Goal: Find specific page/section: Find specific page/section

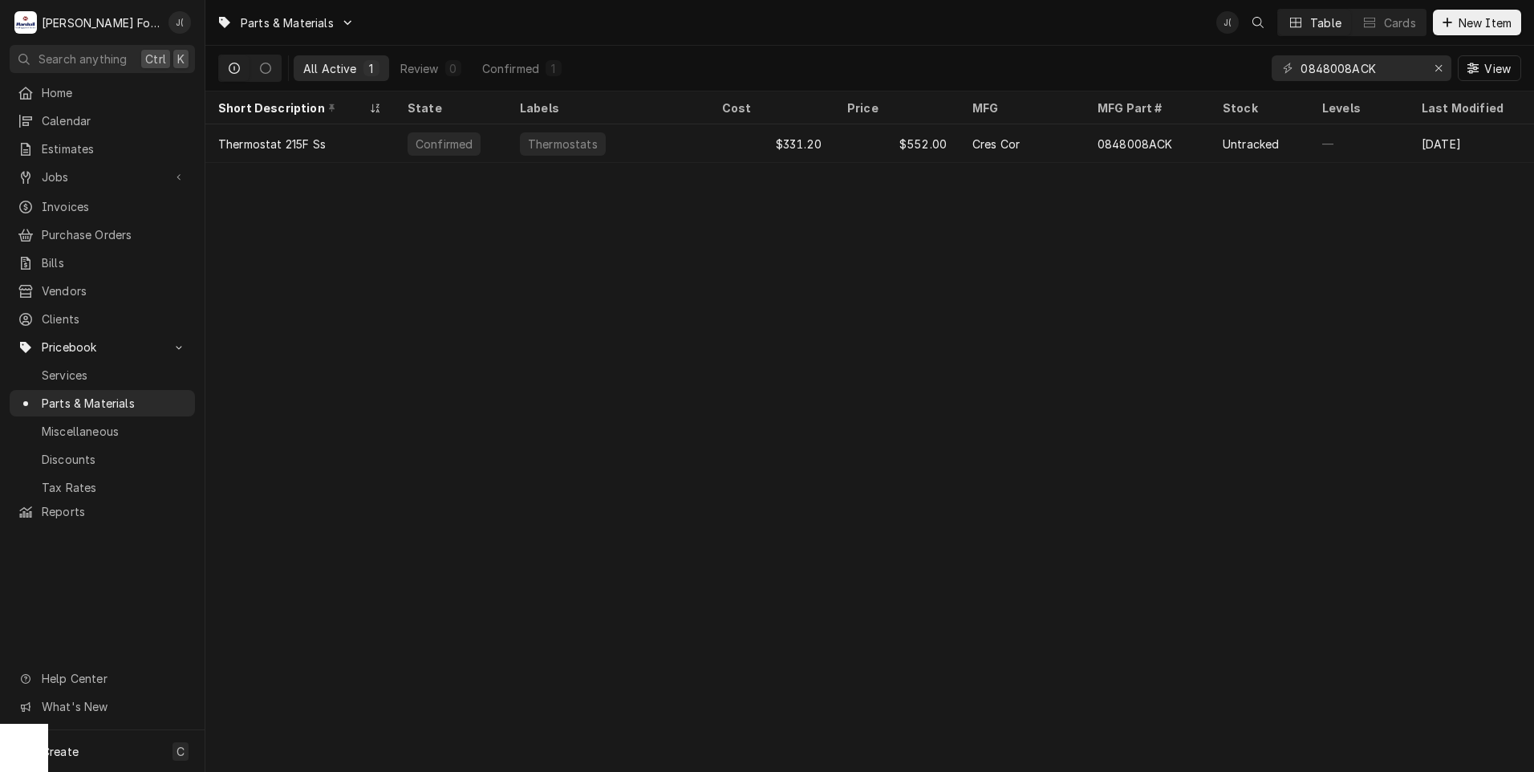
click at [1076, 34] on div "Parts & Materials J( Table Cards New Item" at bounding box center [869, 22] width 1328 height 45
click at [1441, 73] on icon "Erase input" at bounding box center [1438, 68] width 9 height 11
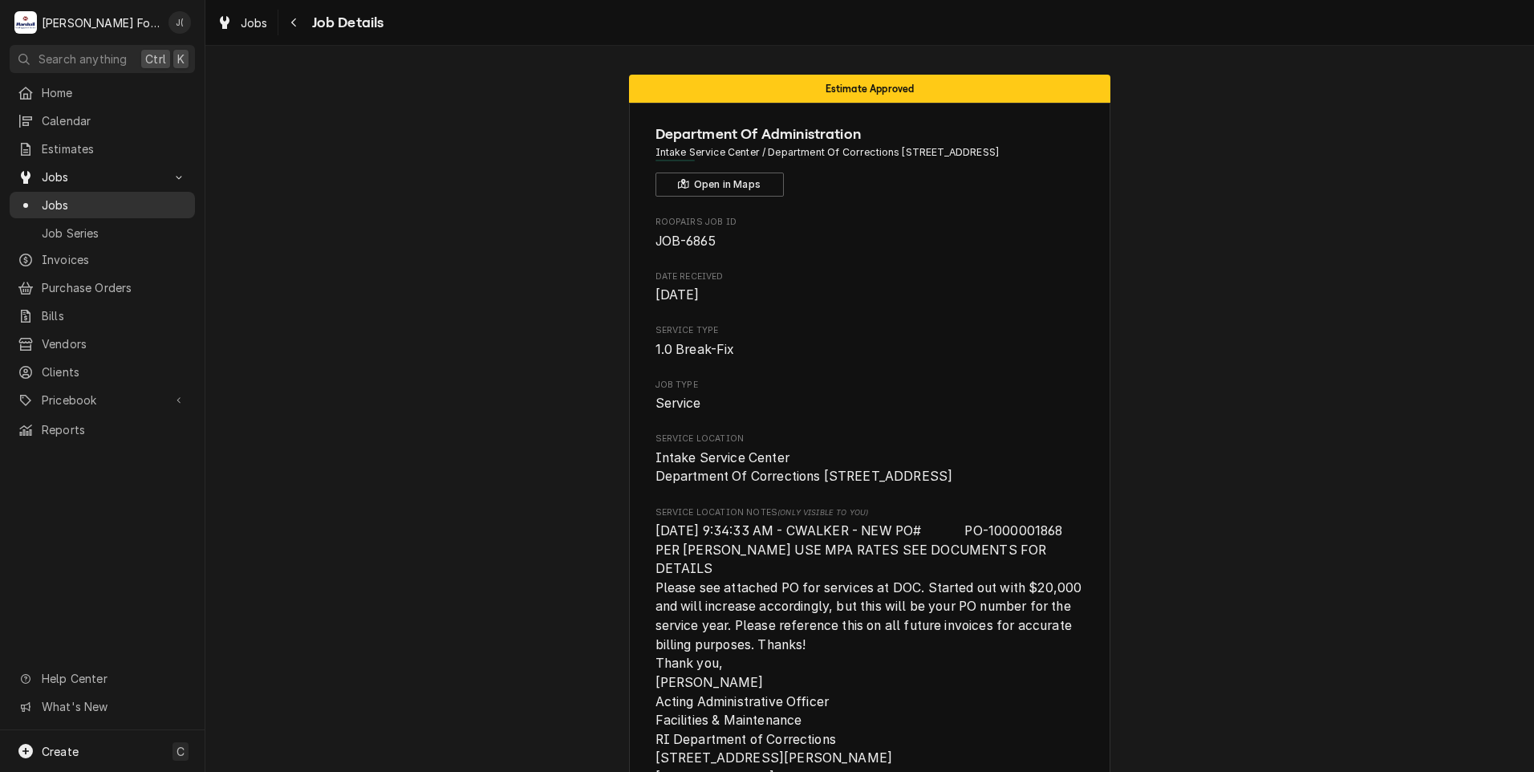
click at [59, 205] on span "Jobs" at bounding box center [114, 205] width 145 height 17
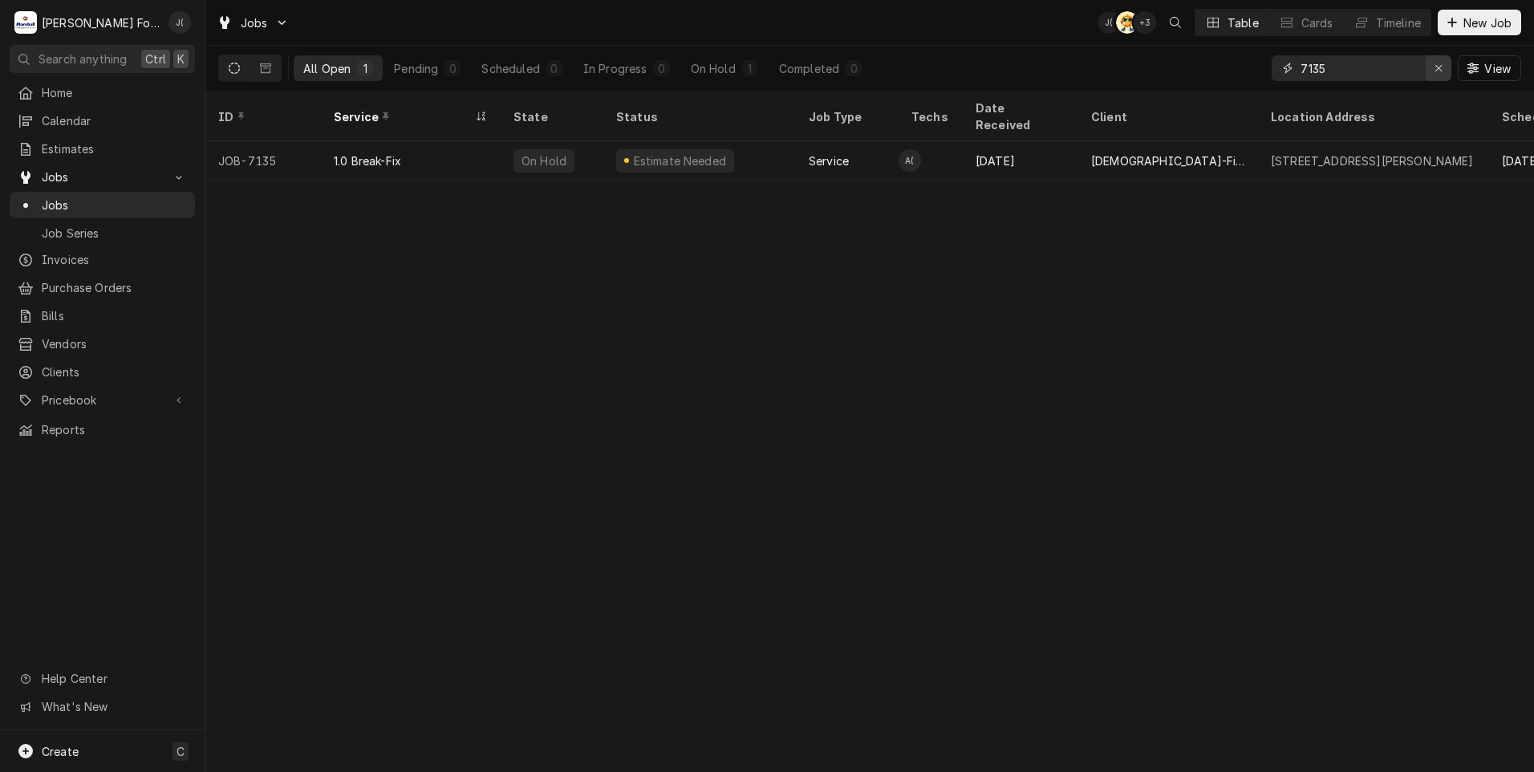
click at [1439, 60] on div "Erase input" at bounding box center [1438, 68] width 16 height 16
click at [1413, 64] on input "Dynamic Content Wrapper" at bounding box center [1375, 68] width 151 height 26
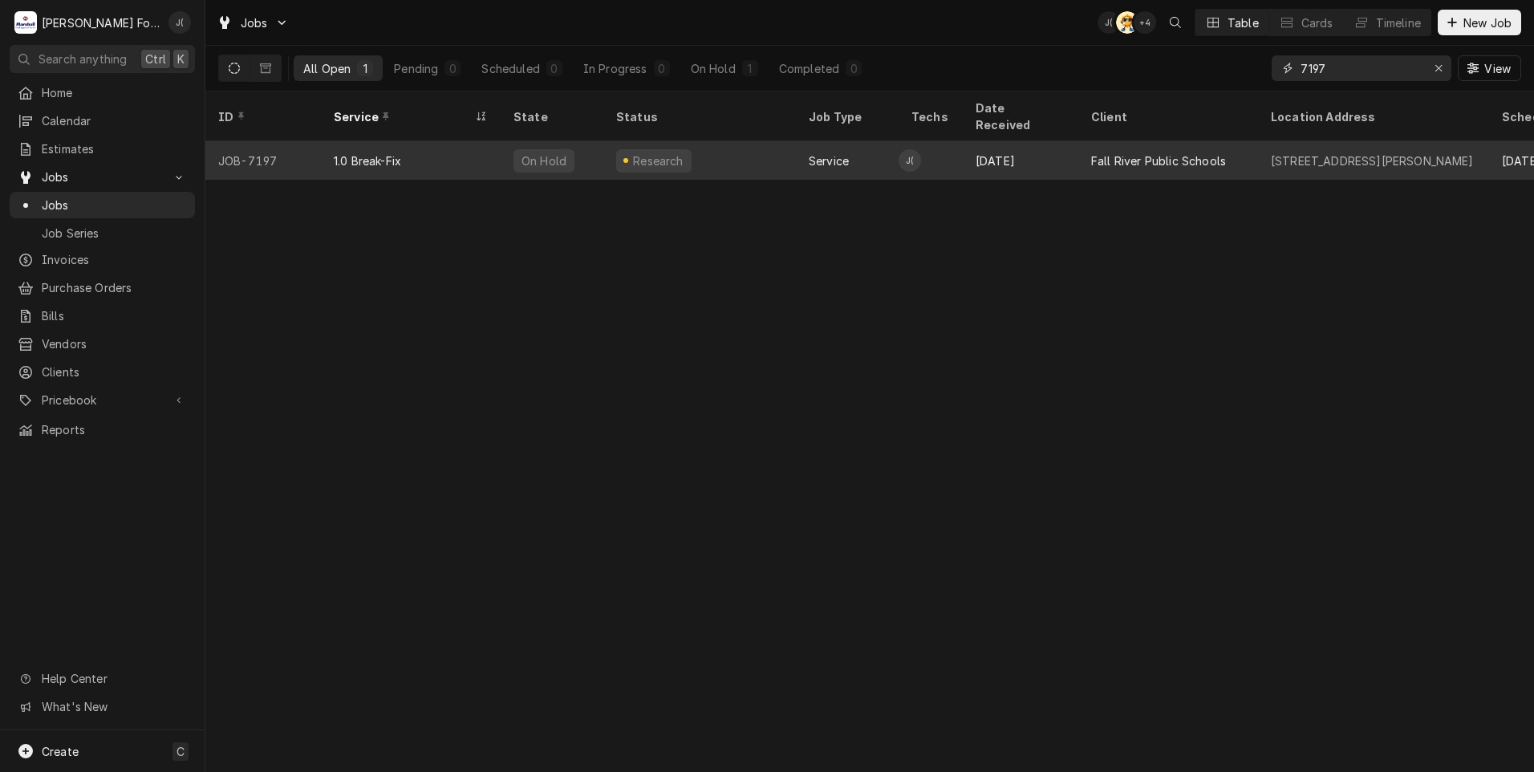
type input "7197"
click at [622, 150] on div "Research" at bounding box center [653, 160] width 75 height 23
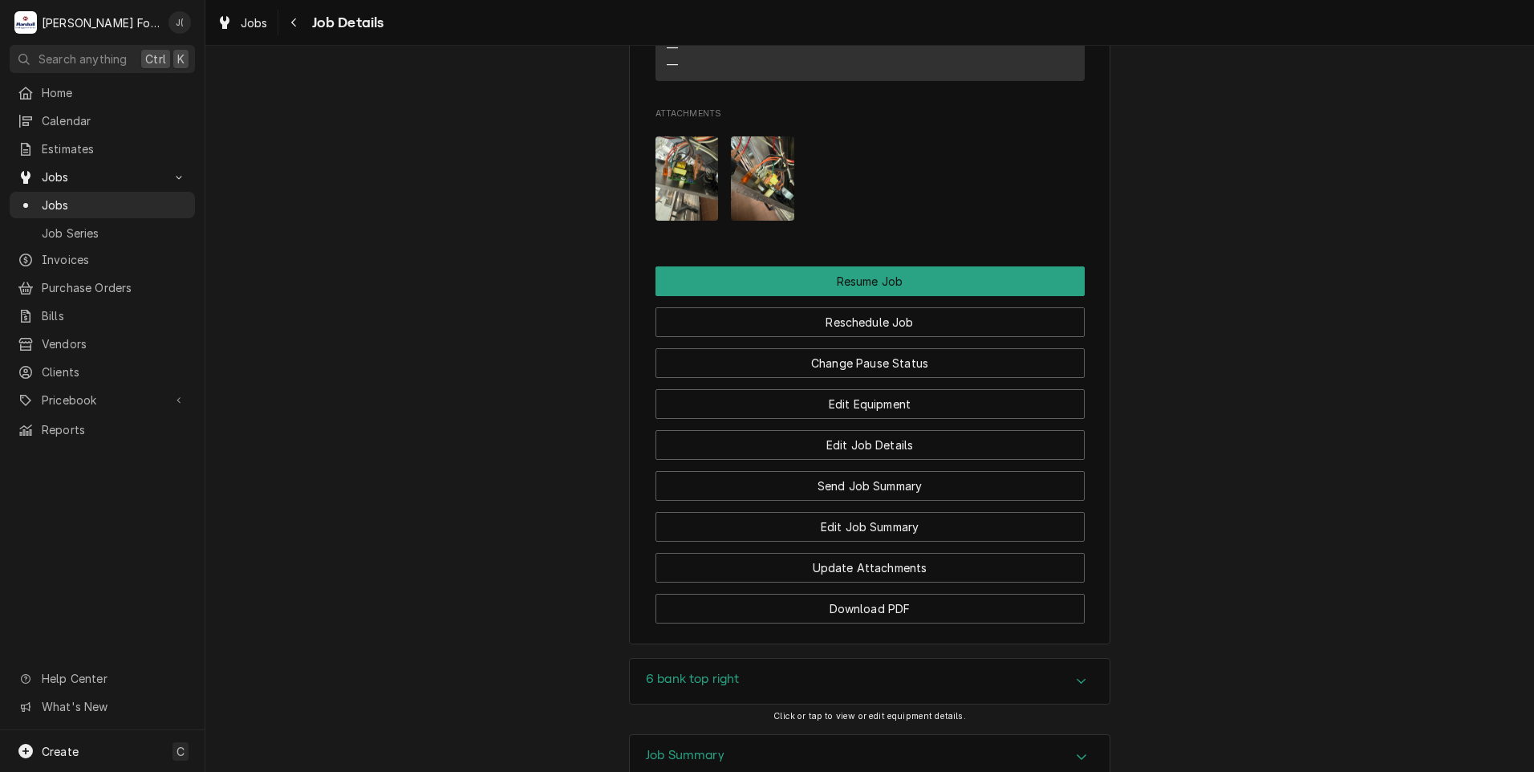
scroll to position [1765, 0]
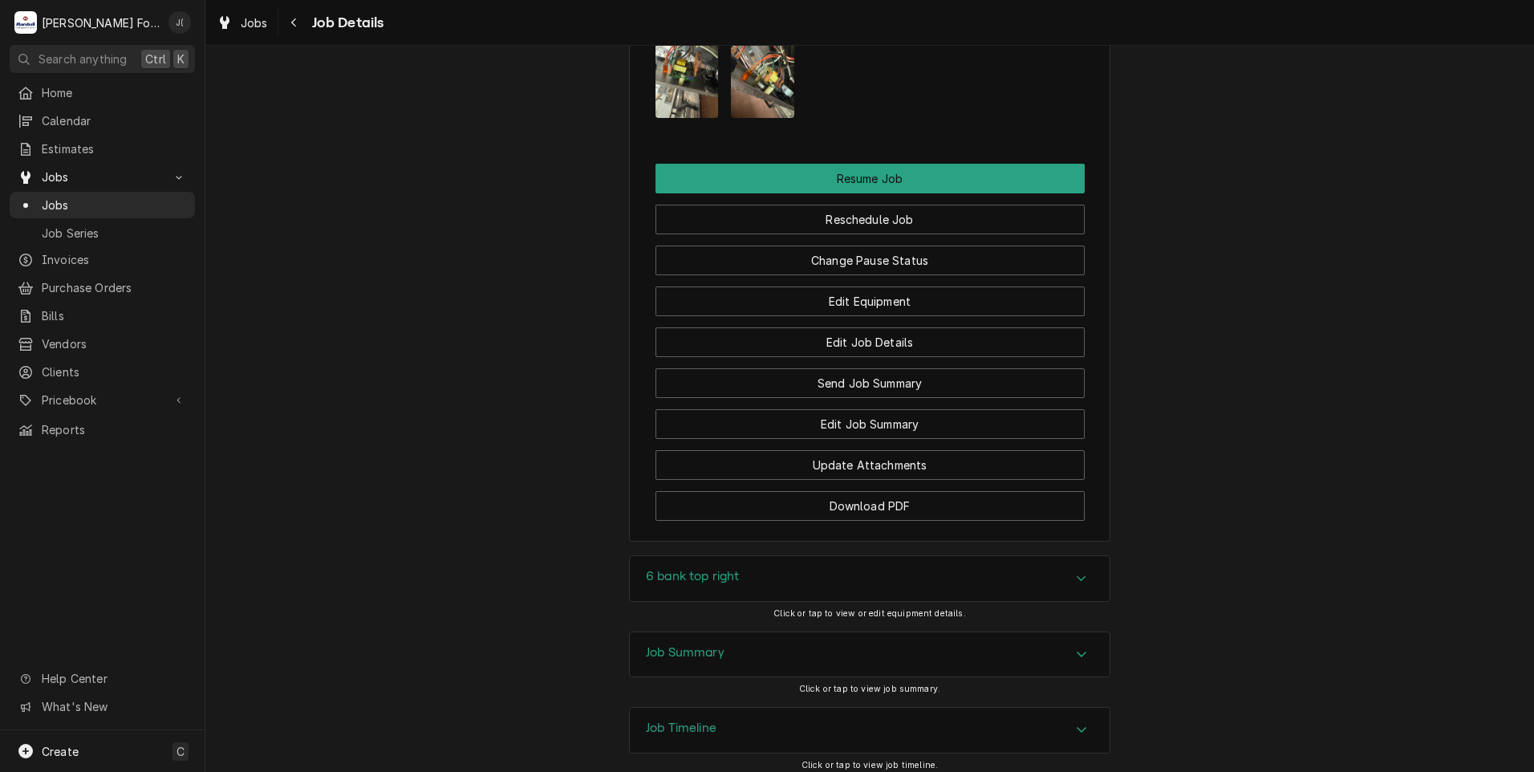
click at [715, 656] on h3 "Job Summary" at bounding box center [685, 652] width 79 height 15
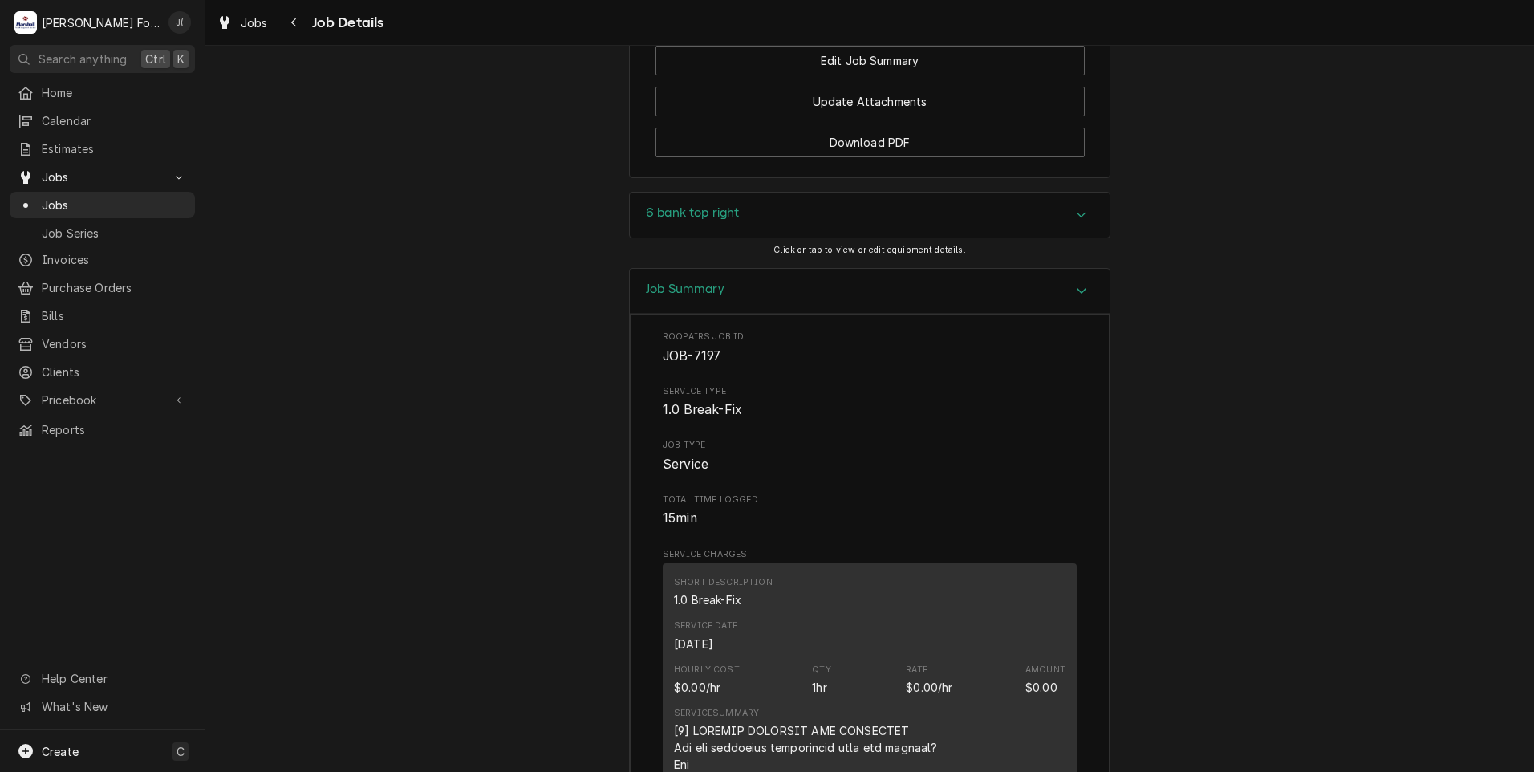
scroll to position [2035, 0]
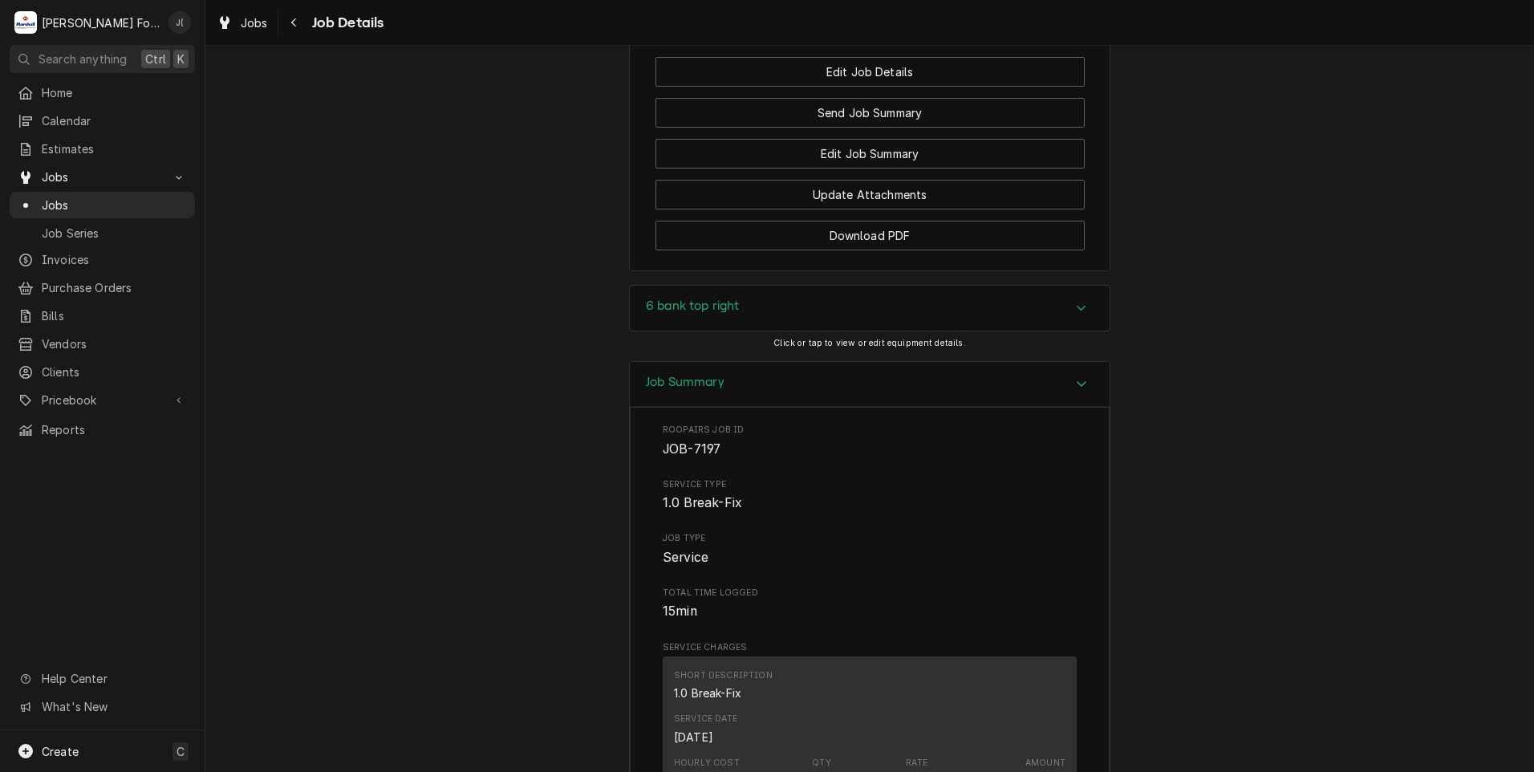
click at [750, 314] on div "6 bank top right" at bounding box center [870, 308] width 480 height 45
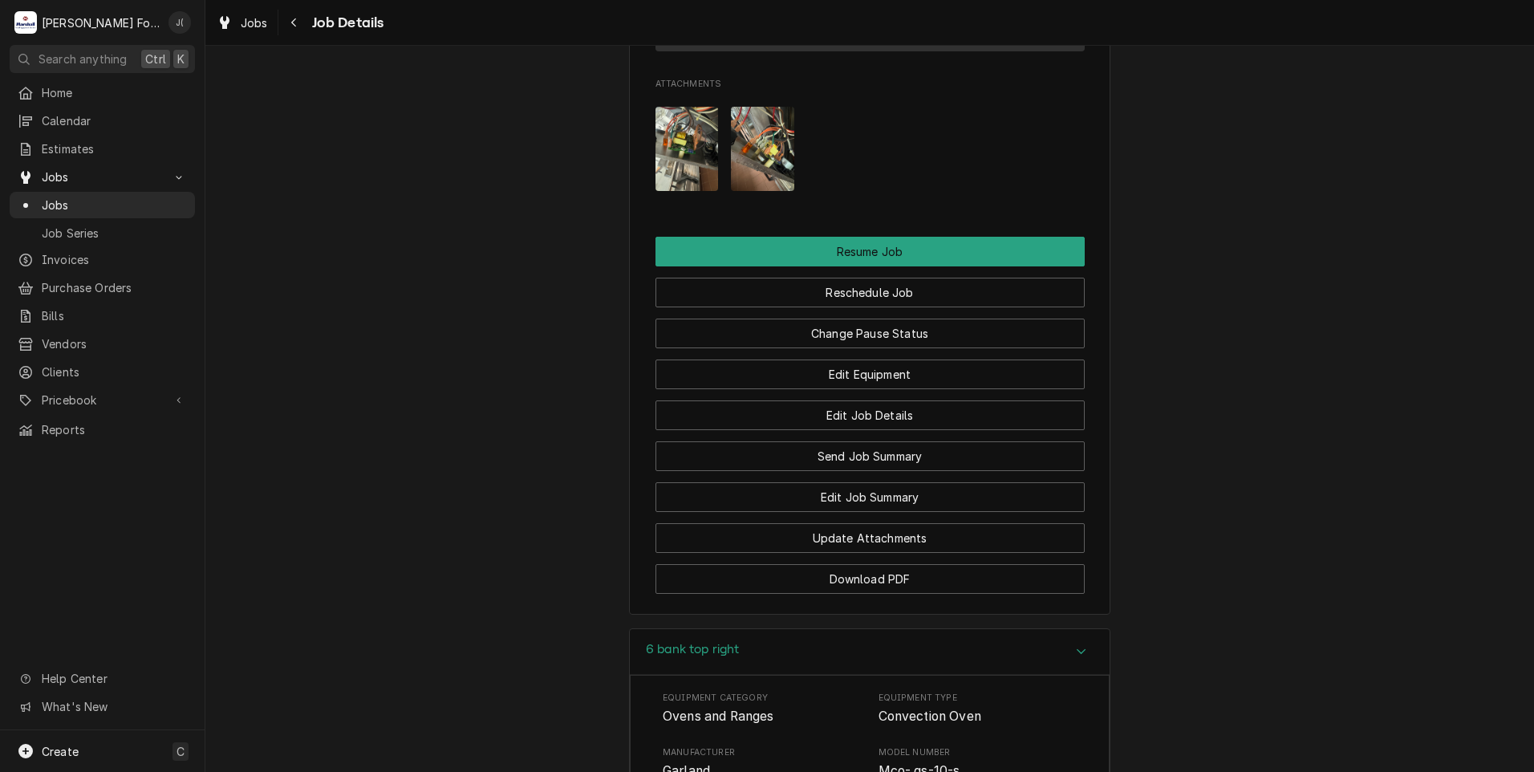
scroll to position [1371, 0]
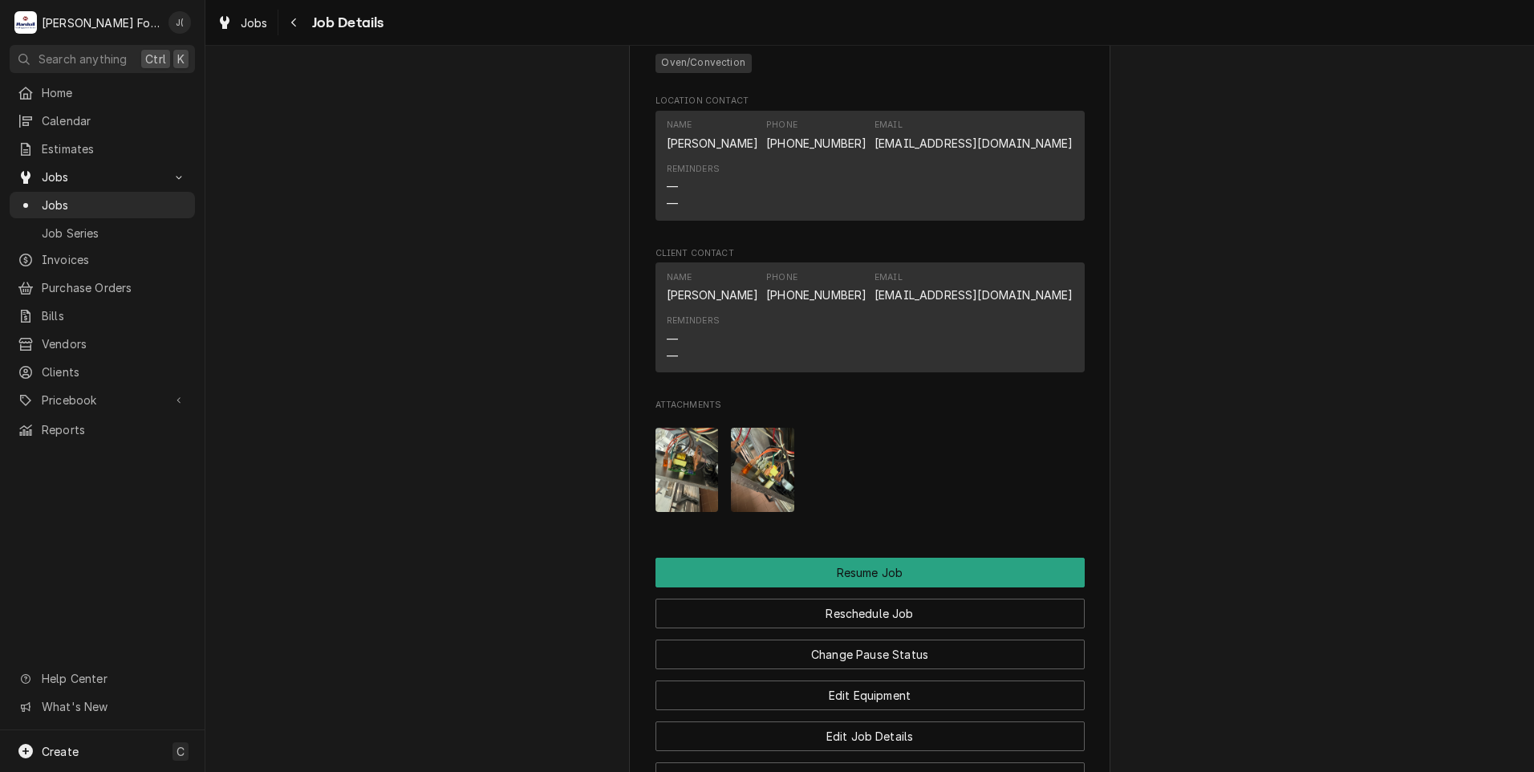
click at [682, 467] on img "Attachments" at bounding box center [686, 470] width 63 height 84
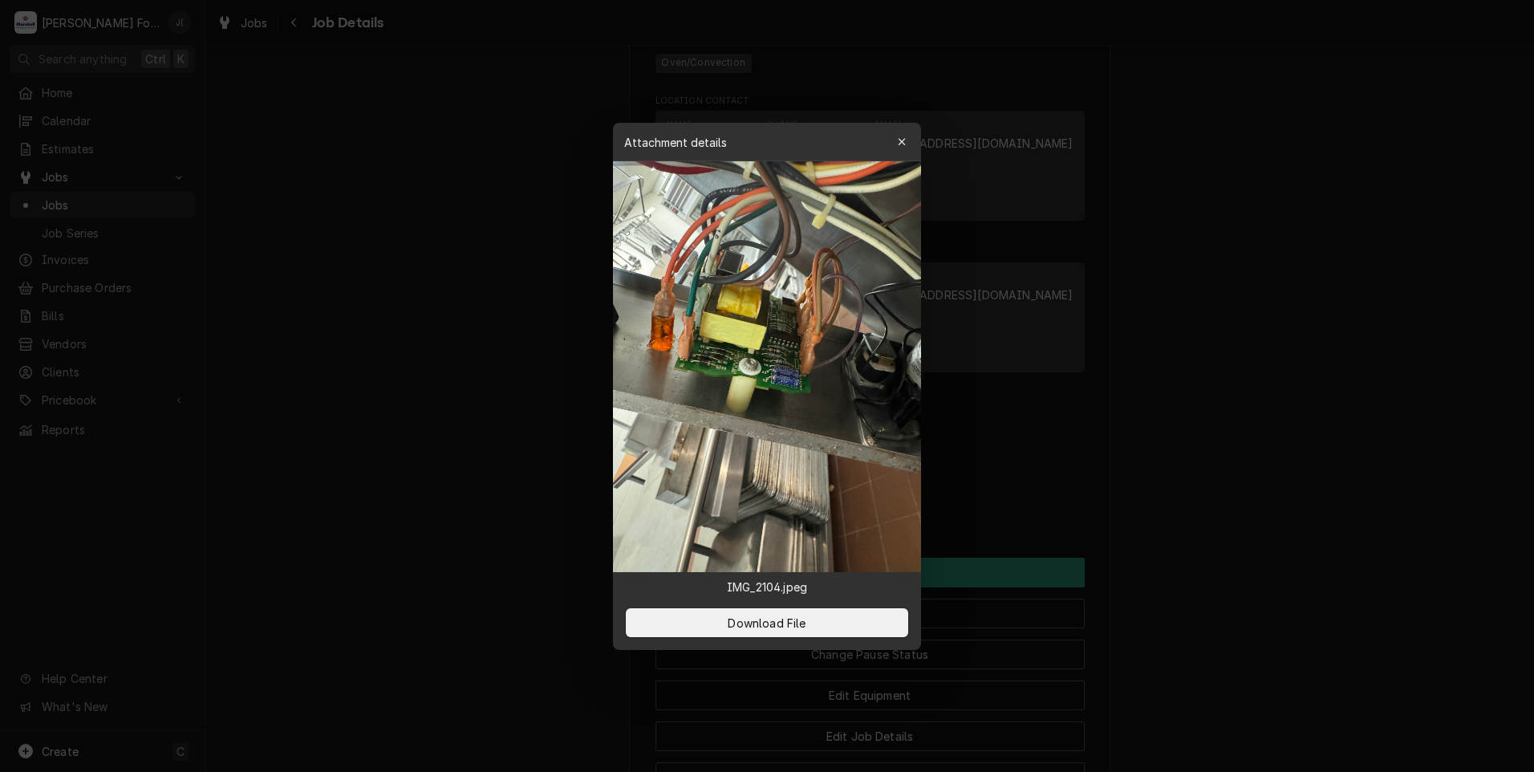
click at [896, 142] on div "button" at bounding box center [902, 142] width 16 height 16
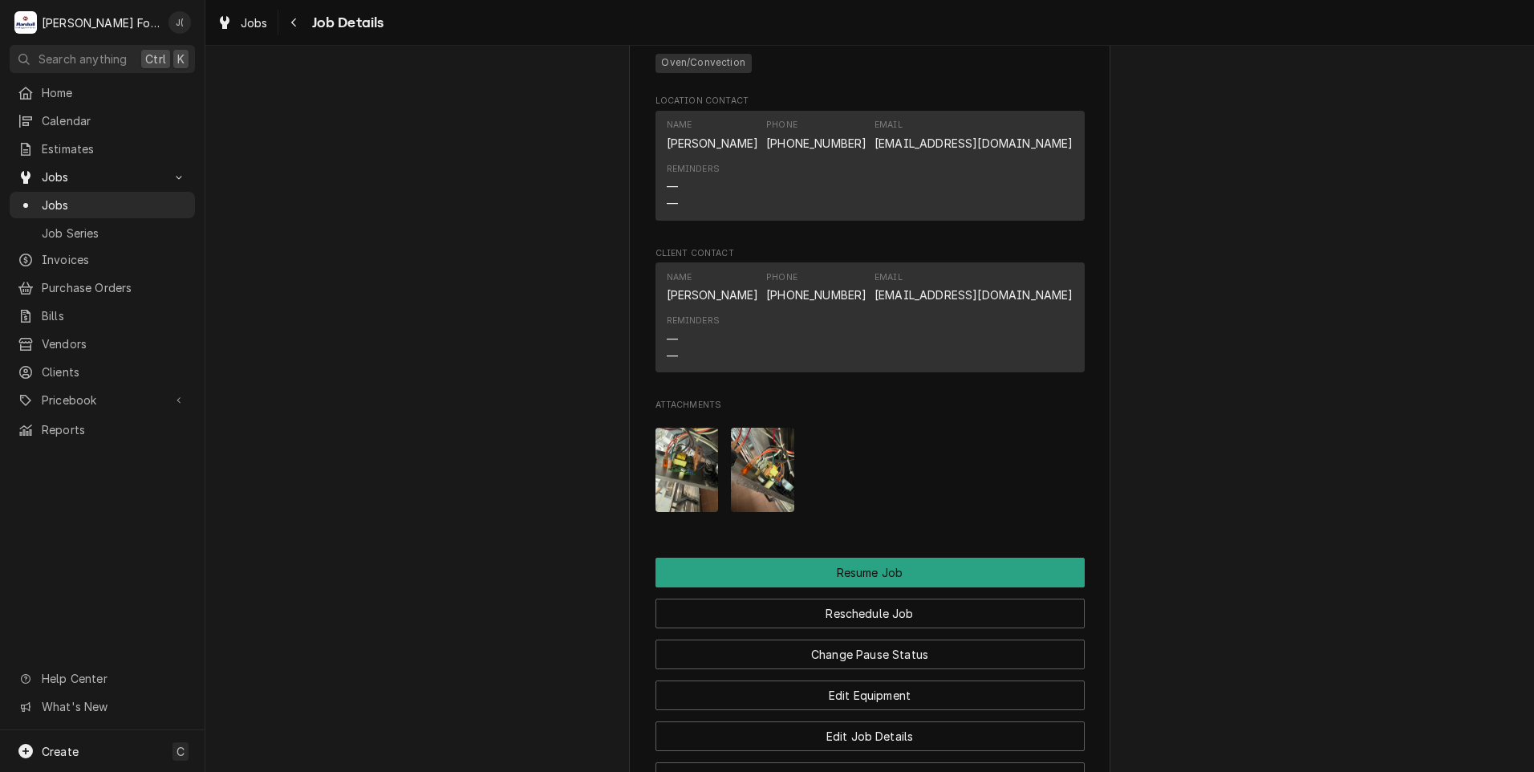
click at [752, 473] on img "Attachments" at bounding box center [762, 470] width 63 height 84
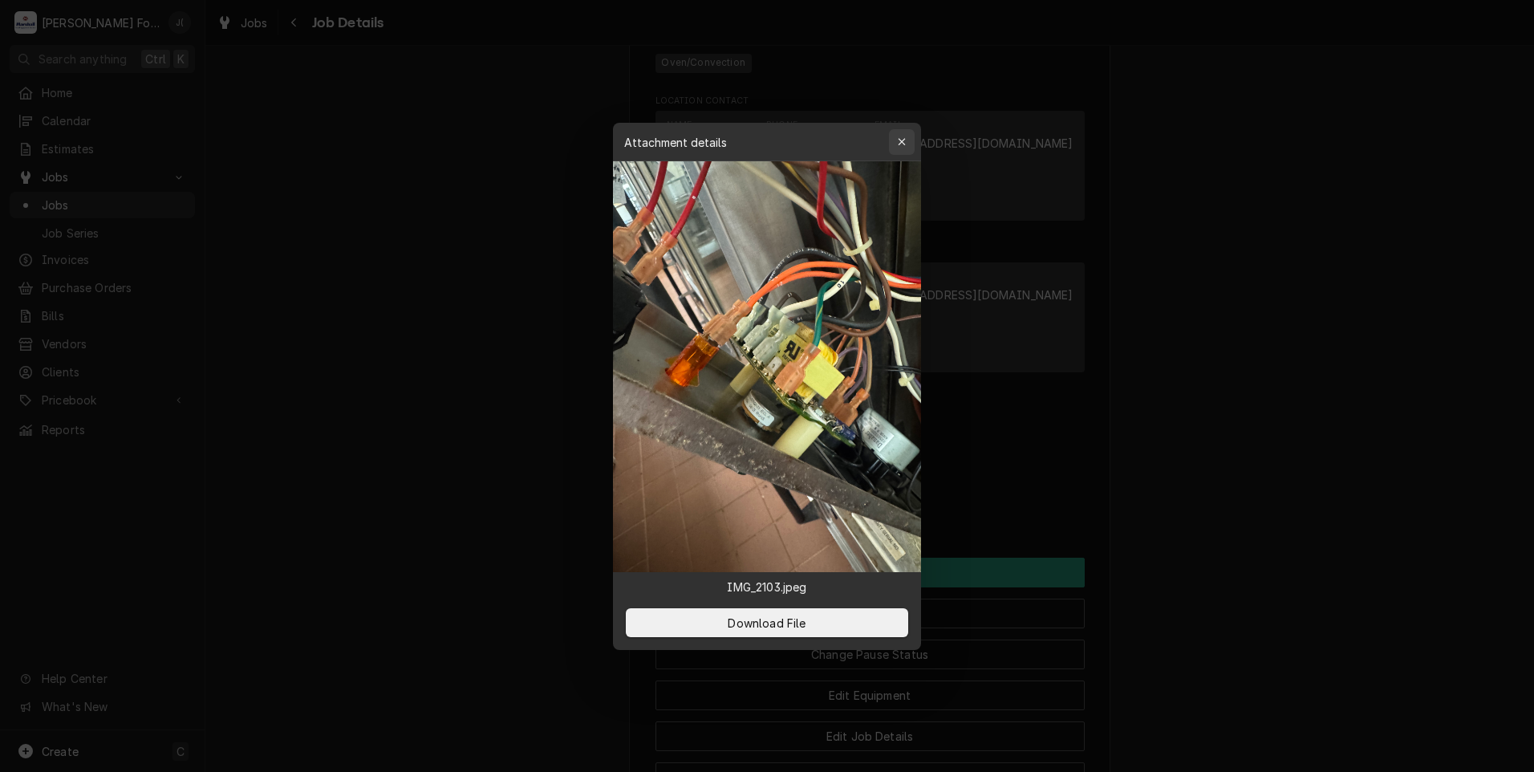
click at [900, 133] on button "button" at bounding box center [902, 142] width 26 height 26
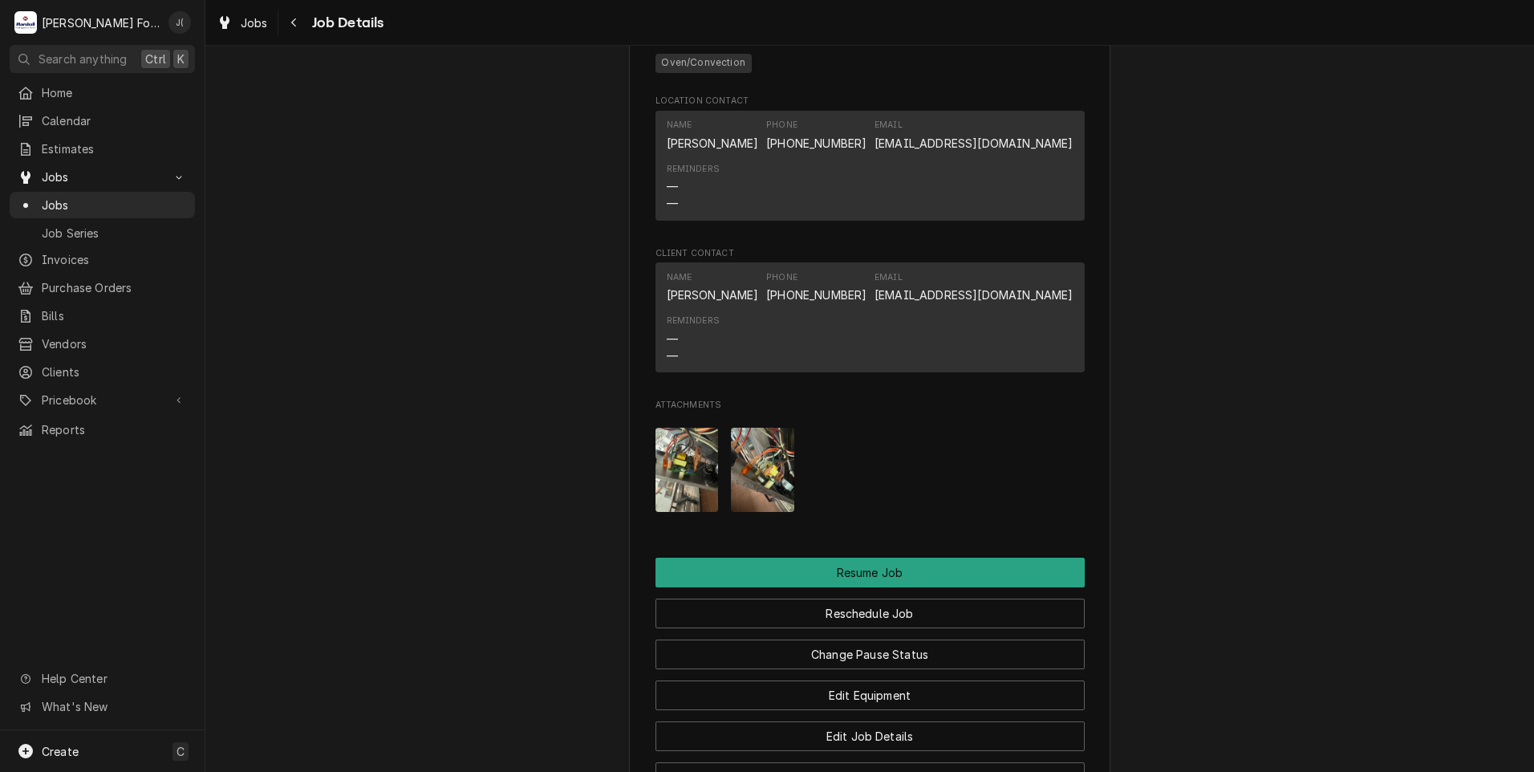
click at [672, 462] on img "Attachments" at bounding box center [686, 470] width 63 height 84
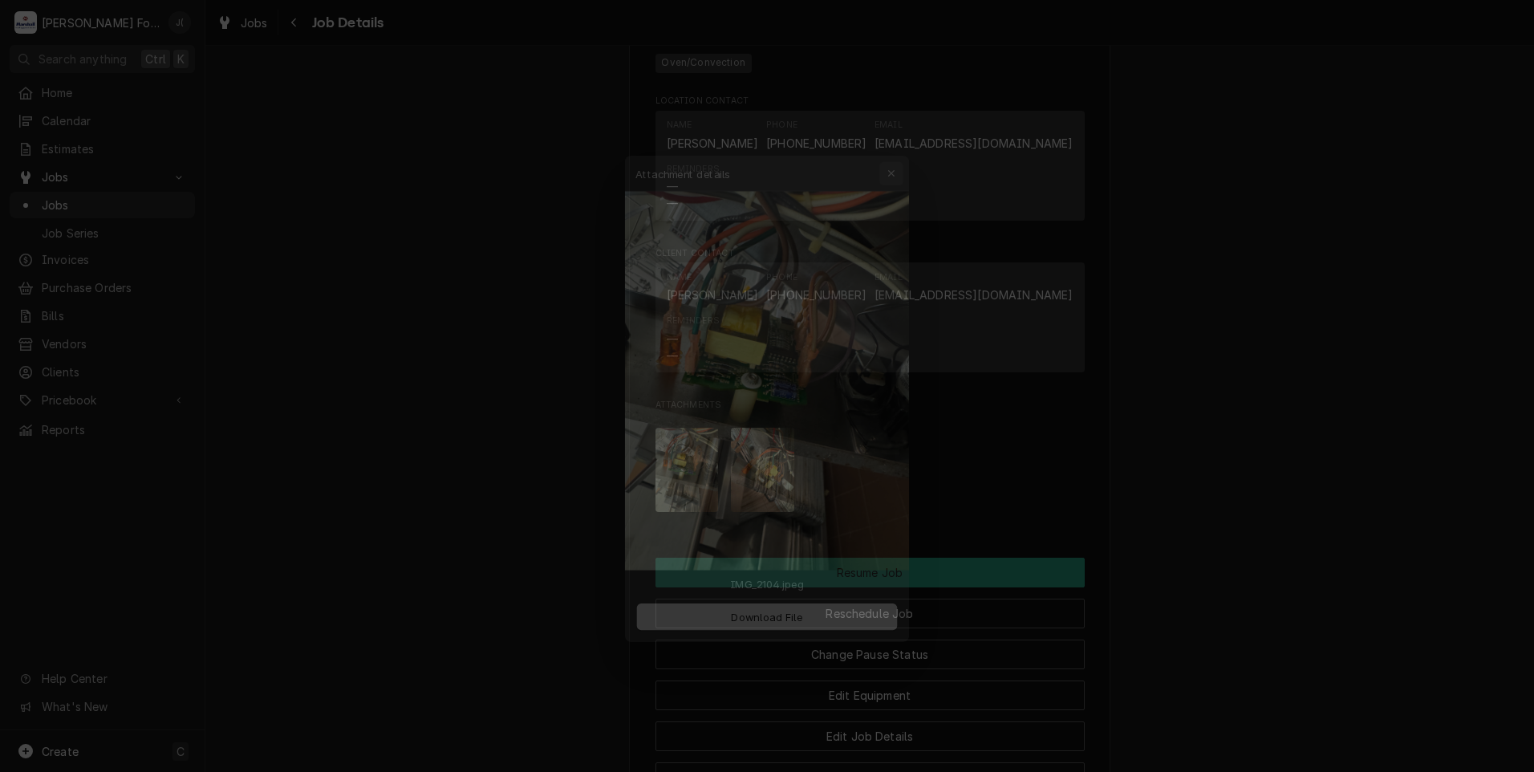
click at [900, 138] on icon "button" at bounding box center [902, 141] width 9 height 11
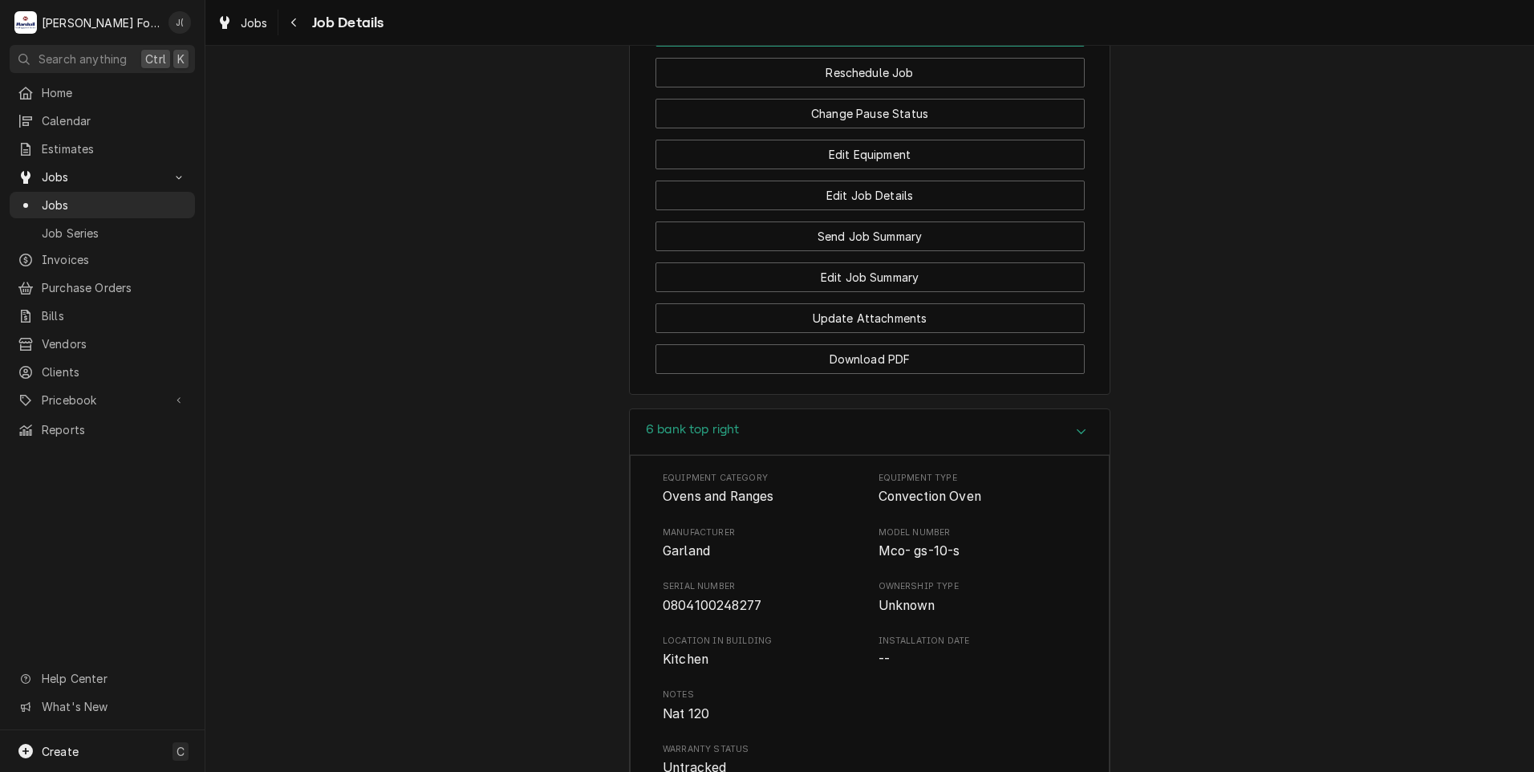
scroll to position [2005, 0]
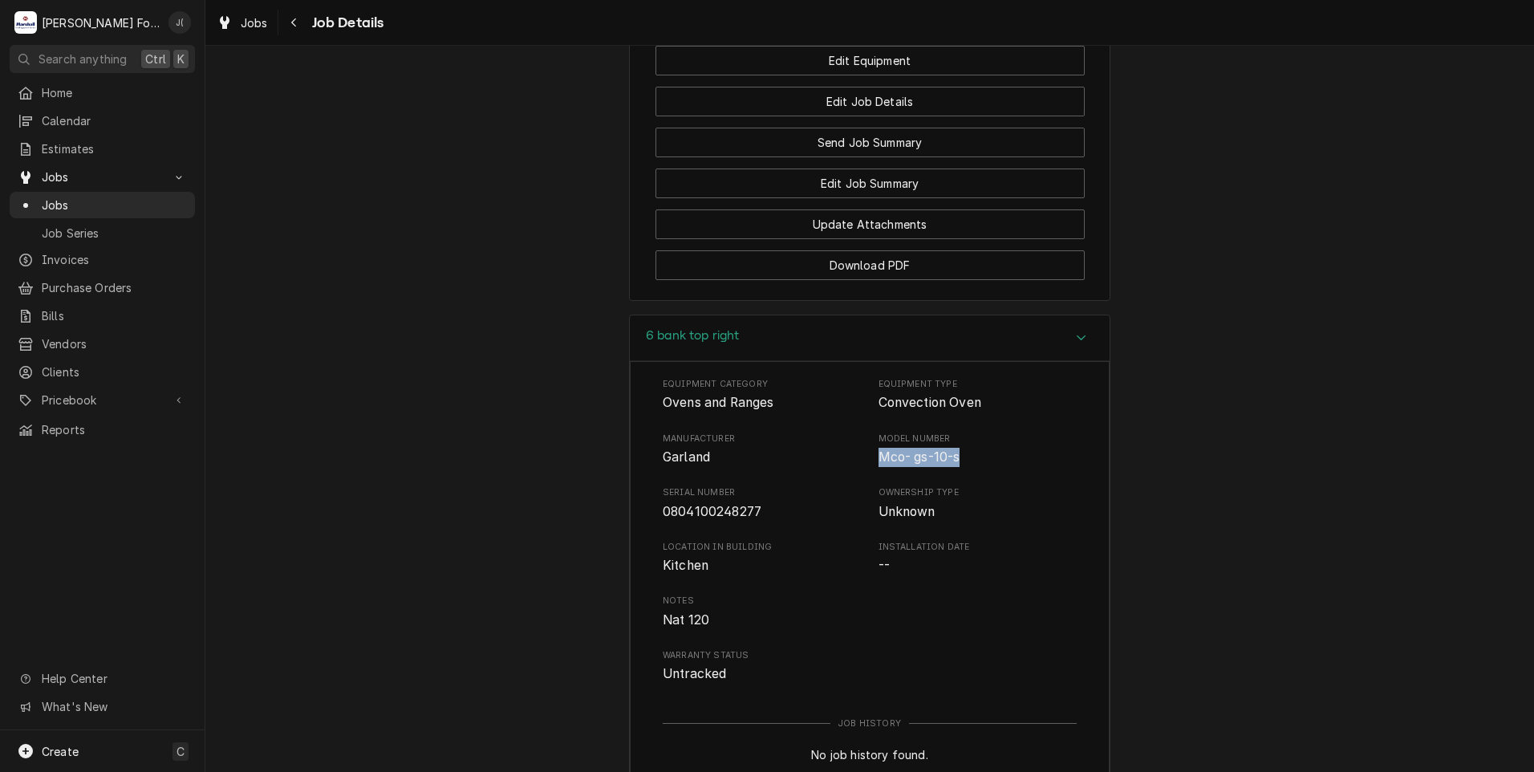
drag, startPoint x: 946, startPoint y: 456, endPoint x: 872, endPoint y: 460, distance: 73.9
click at [878, 460] on span "Mco- gs-10-s" at bounding box center [919, 456] width 82 height 15
drag, startPoint x: 872, startPoint y: 460, endPoint x: 879, endPoint y: 455, distance: 8.7
copy span "Mco- gs-10-s"
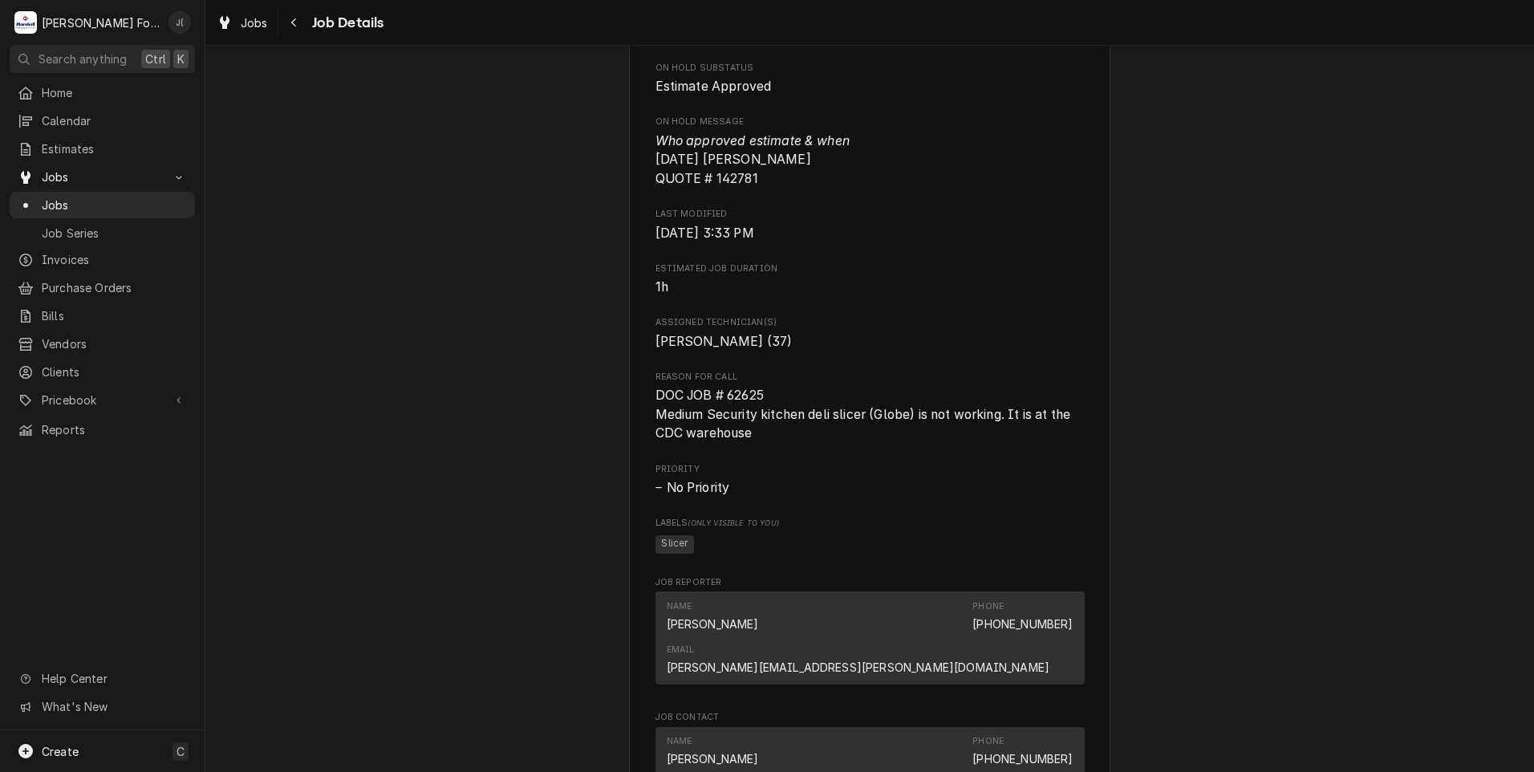
scroll to position [963, 0]
click at [343, 195] on div "Estimate Approved Department Of Administration C.D.C Warehouse / 25 Power Road …" at bounding box center [869, 444] width 1328 height 2688
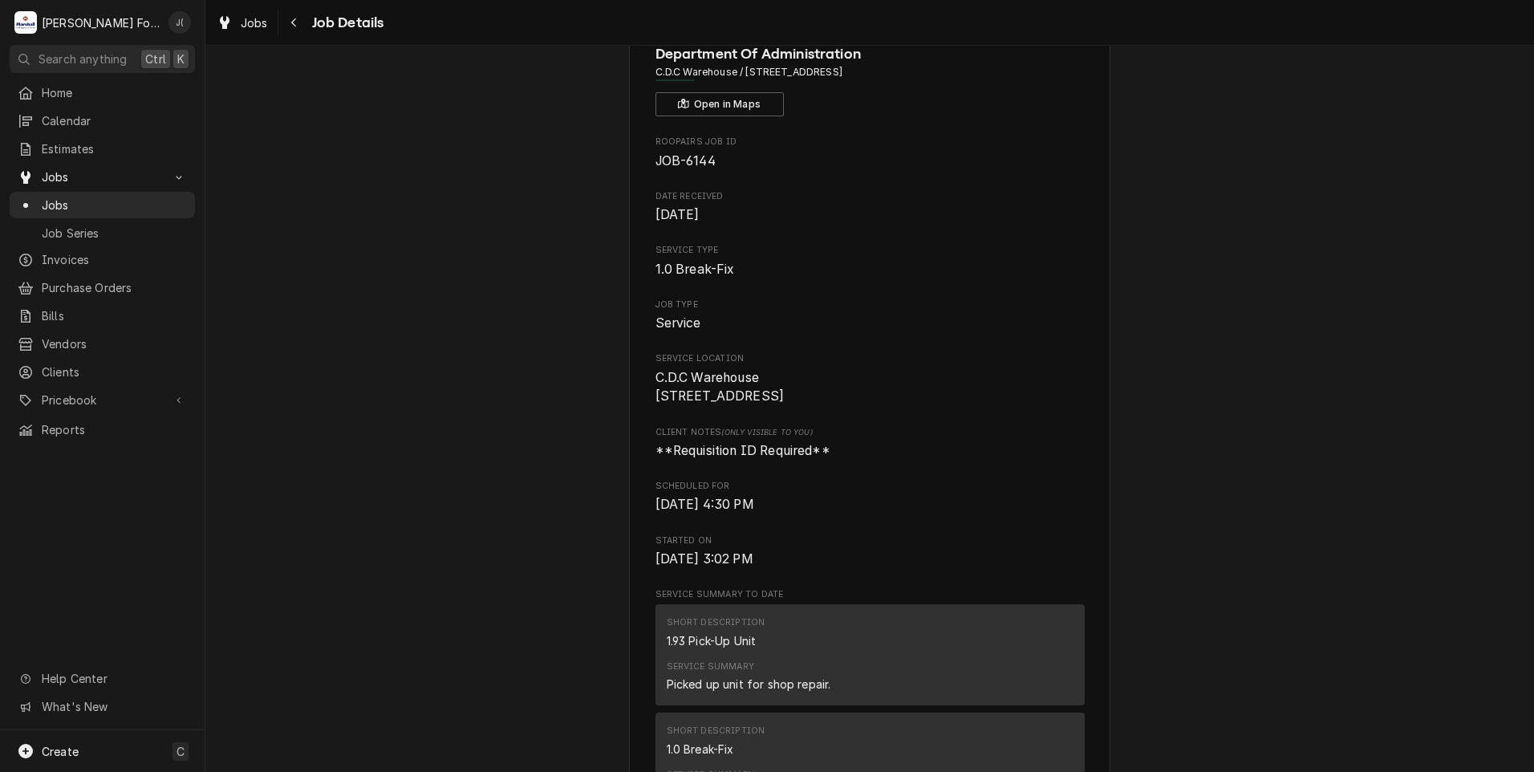
scroll to position [0, 0]
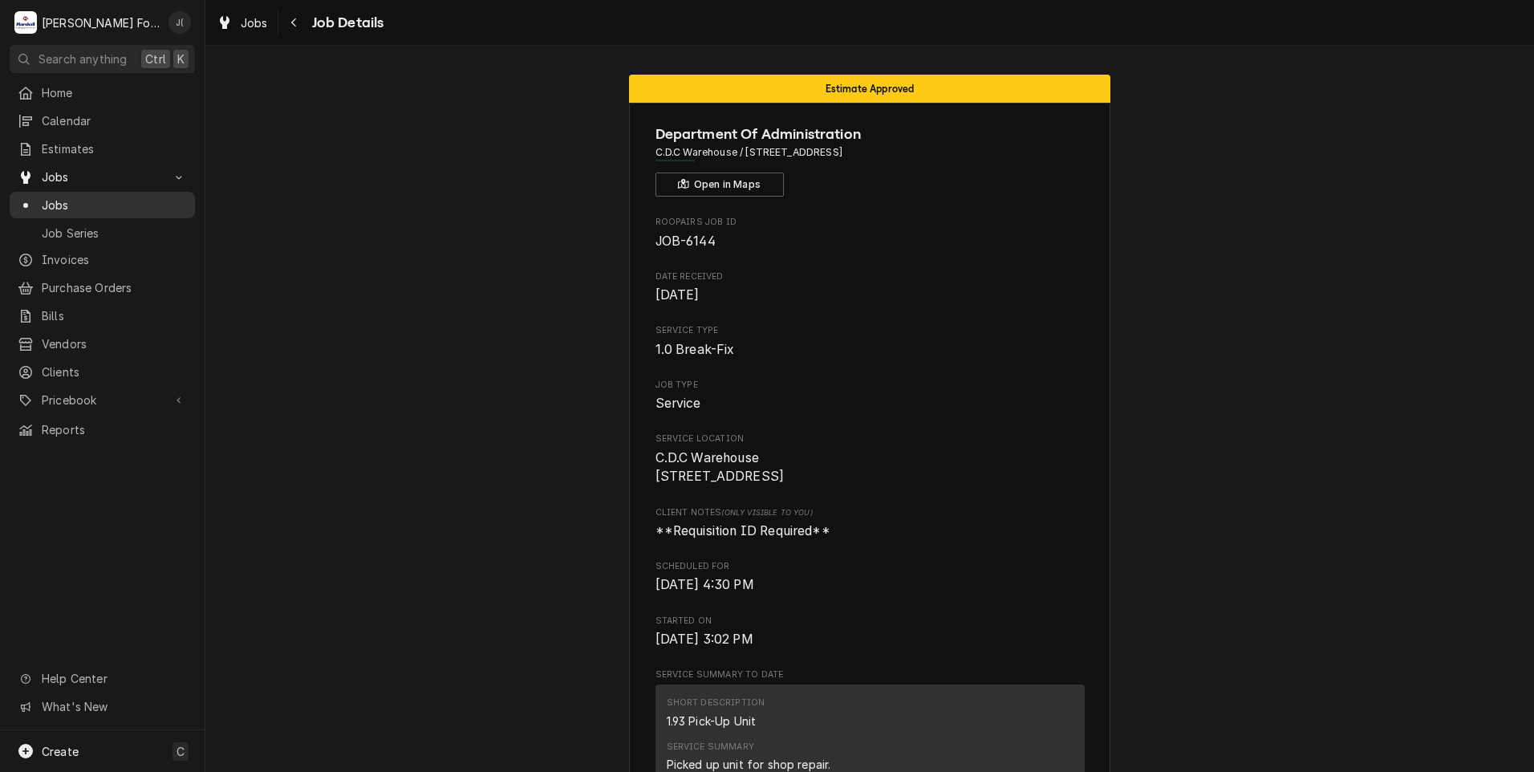
click at [100, 205] on span "Jobs" at bounding box center [114, 205] width 145 height 17
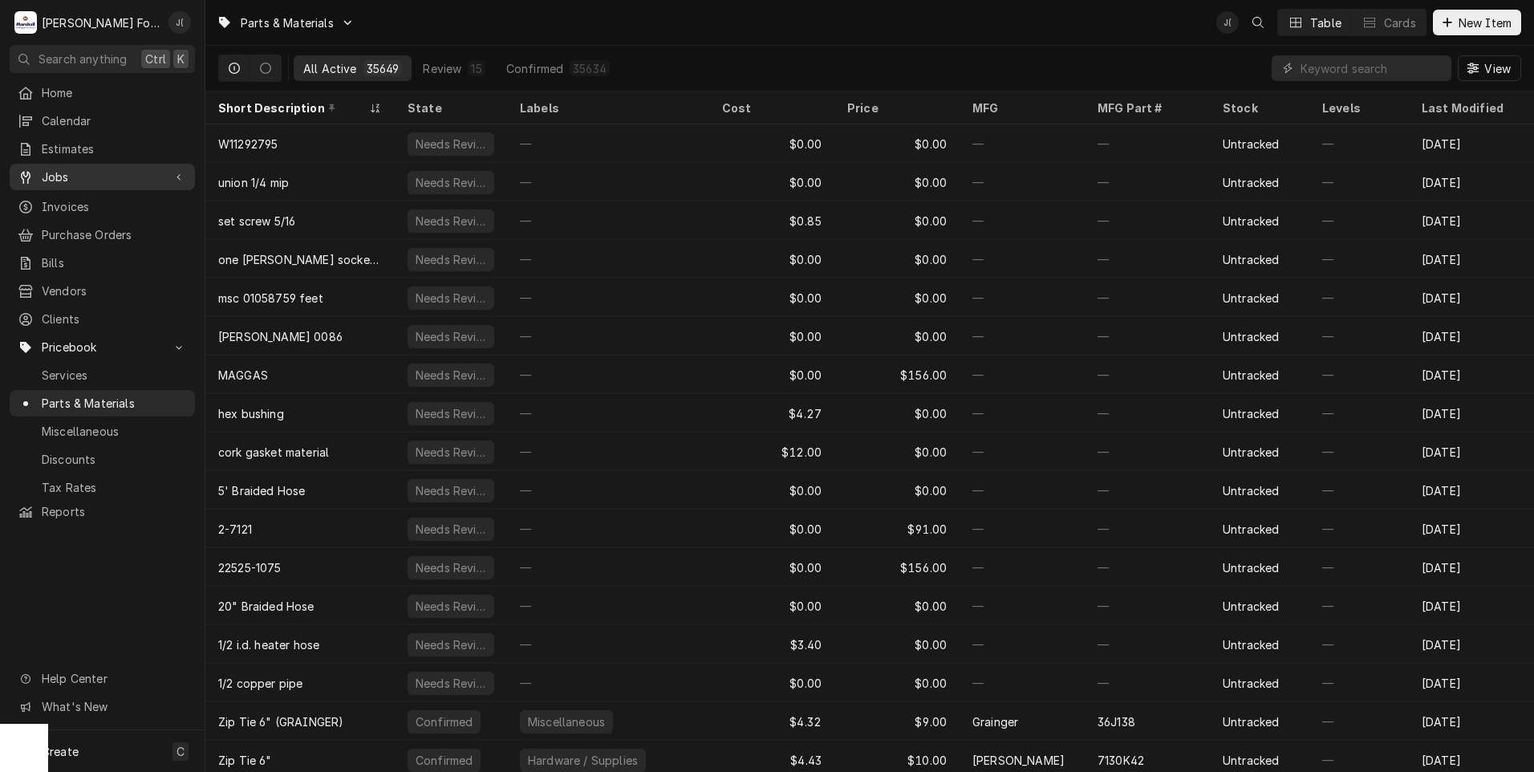
click at [83, 179] on span "Jobs" at bounding box center [102, 176] width 121 height 17
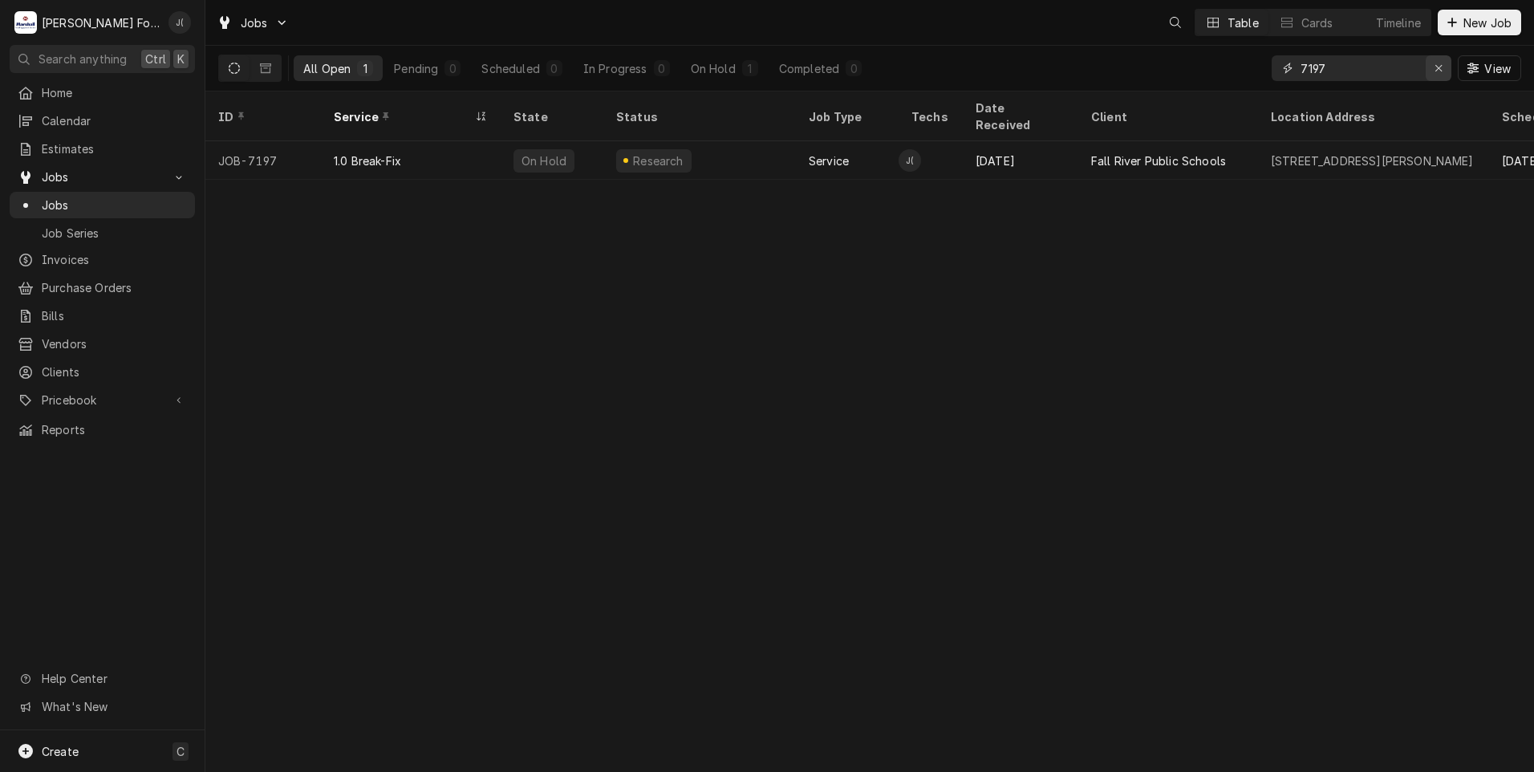
click at [1439, 71] on icon "Erase input" at bounding box center [1438, 68] width 9 height 11
click at [1409, 71] on input "Dynamic Content Wrapper" at bounding box center [1375, 68] width 151 height 26
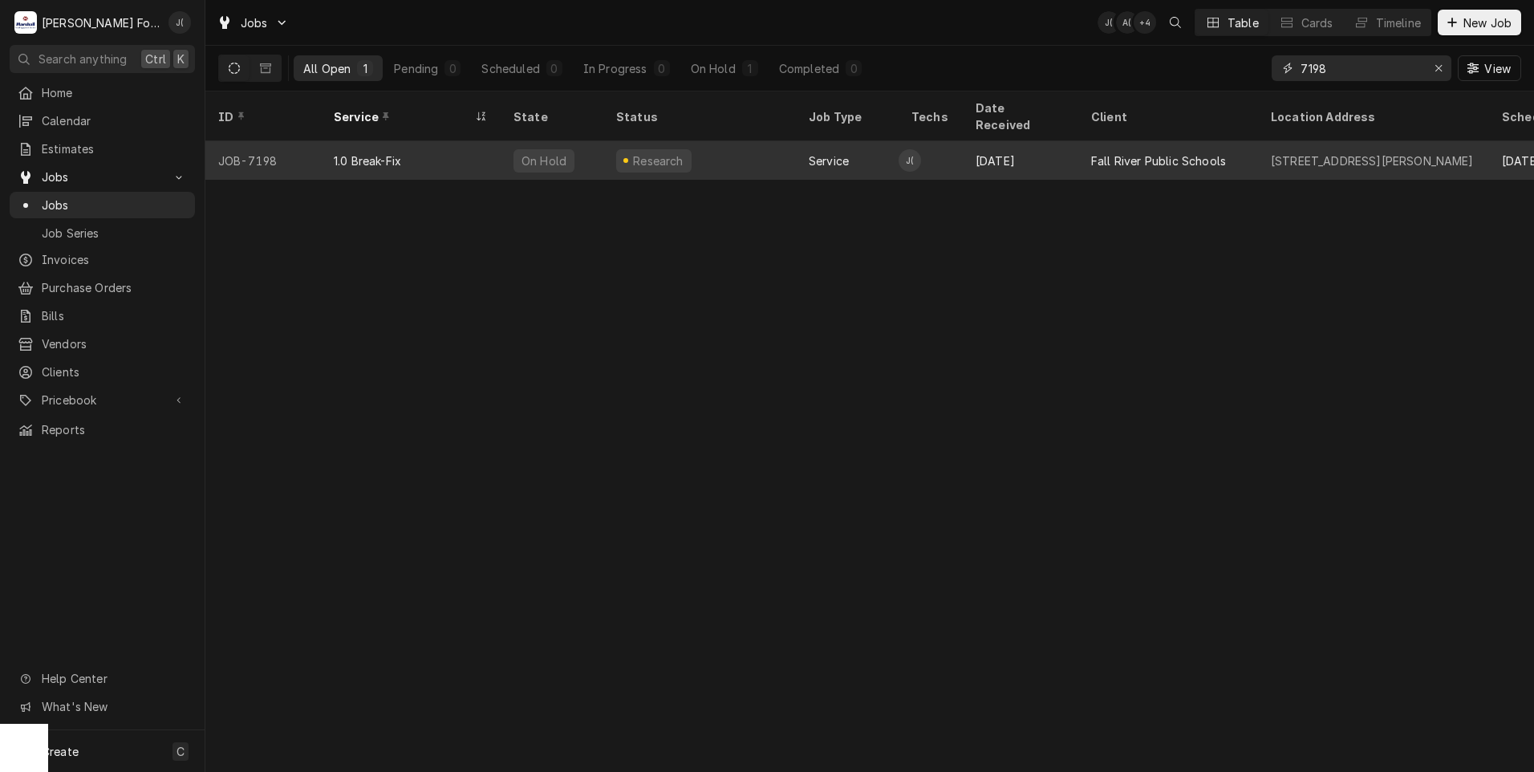
type input "7198"
click at [456, 141] on div "1.0 Break-Fix" at bounding box center [411, 160] width 180 height 39
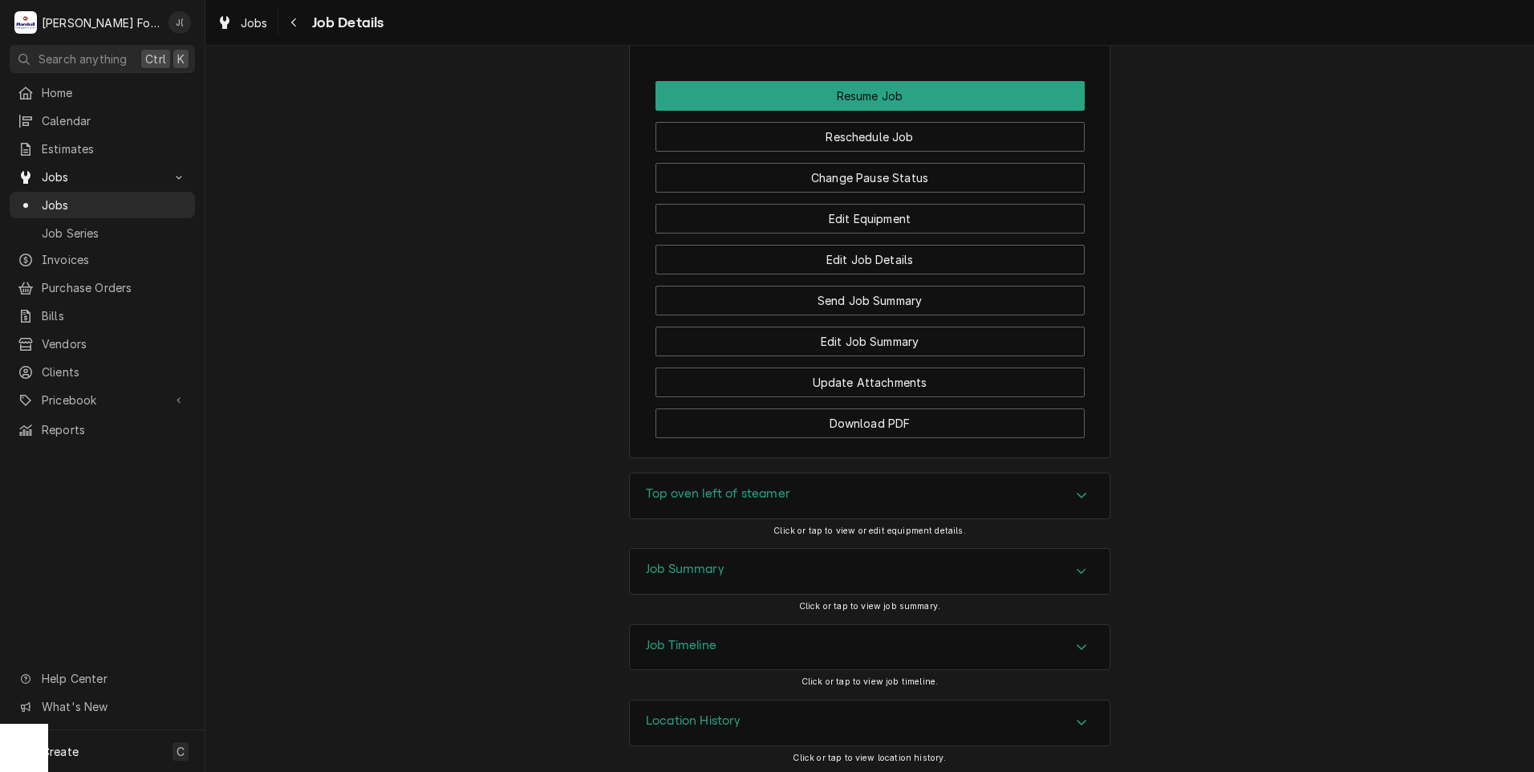
scroll to position [1707, 0]
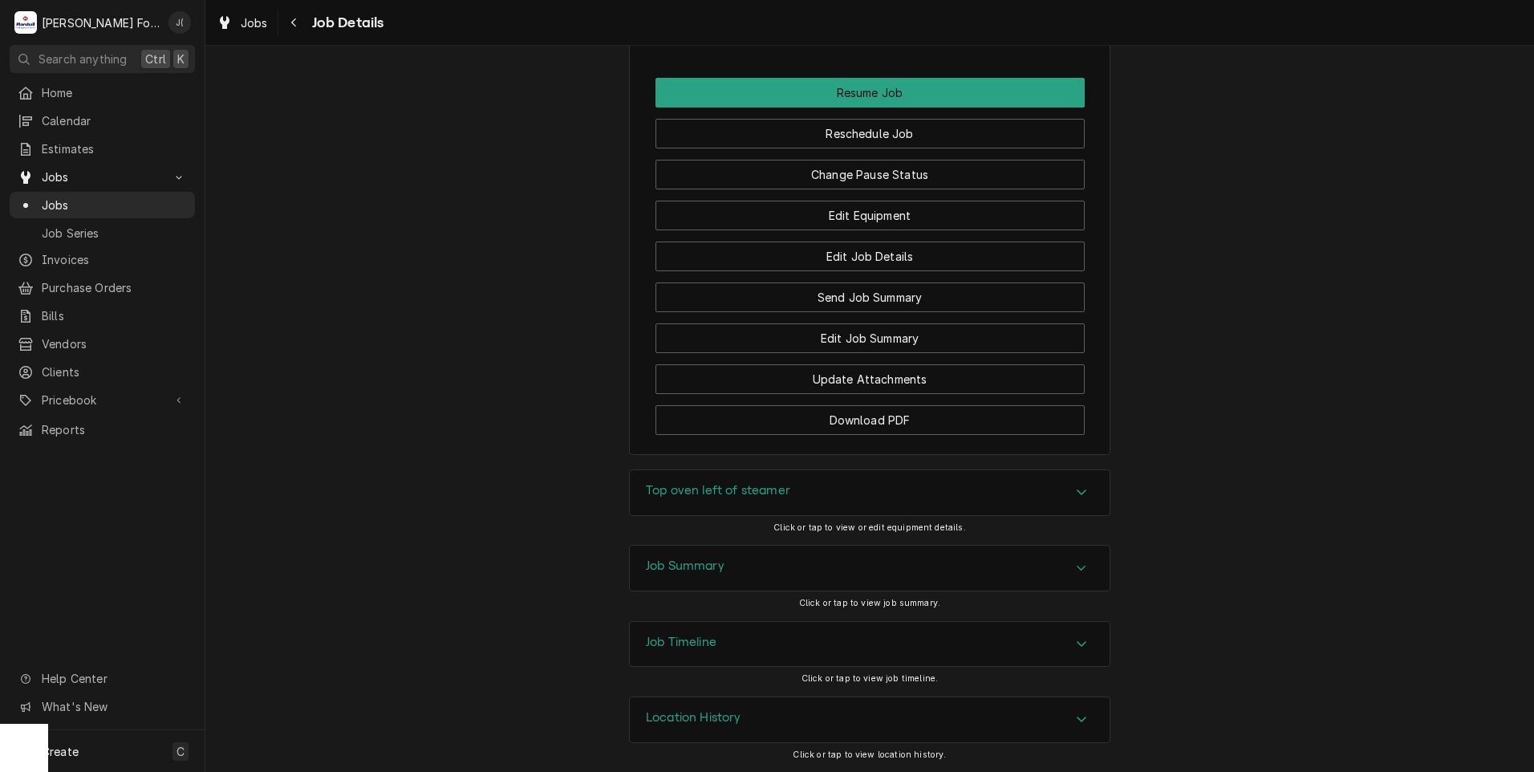
click at [673, 570] on h3 "Job Summary" at bounding box center [685, 565] width 79 height 15
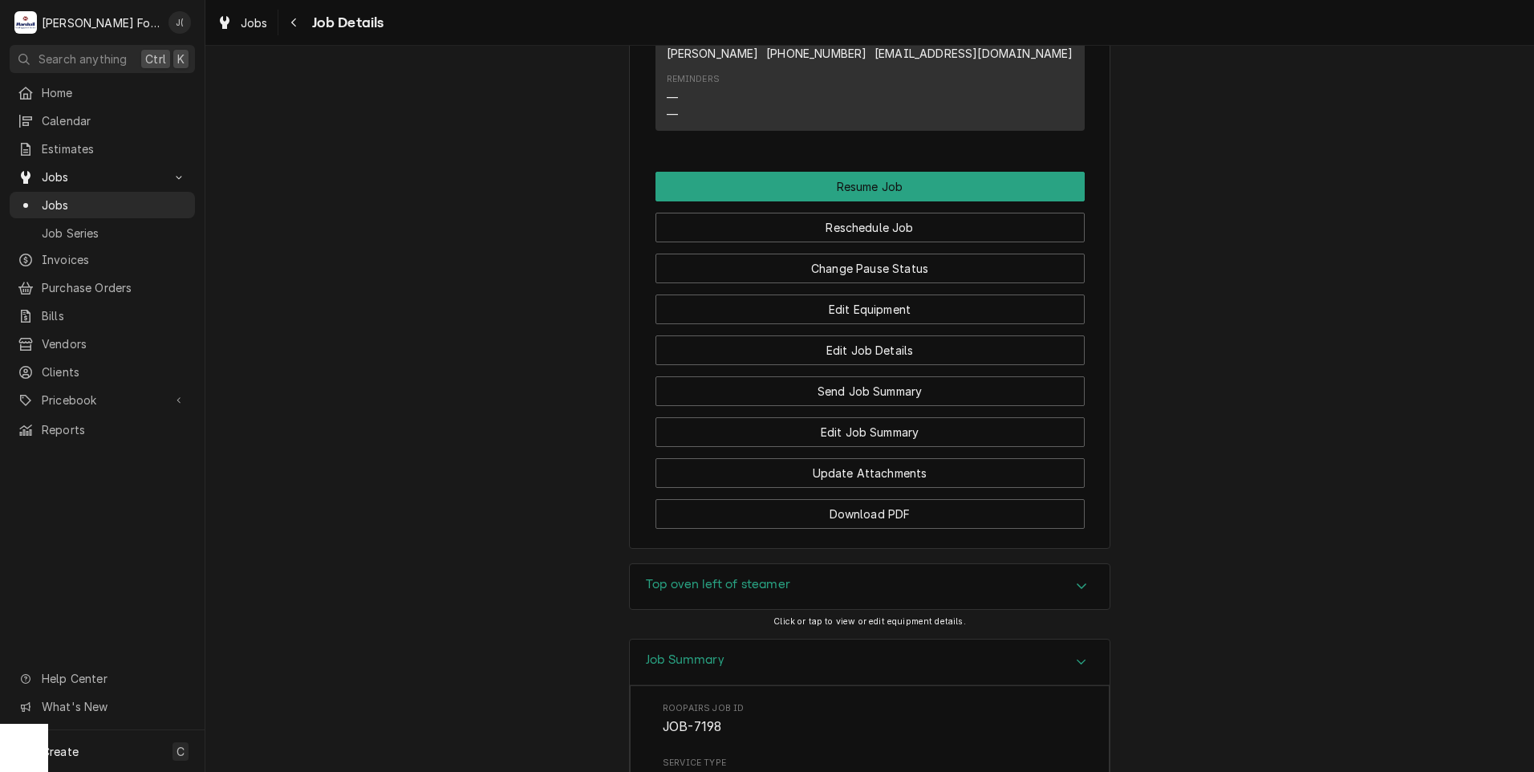
scroll to position [1611, 0]
click at [694, 598] on div "Top oven left of steamer" at bounding box center [870, 587] width 480 height 45
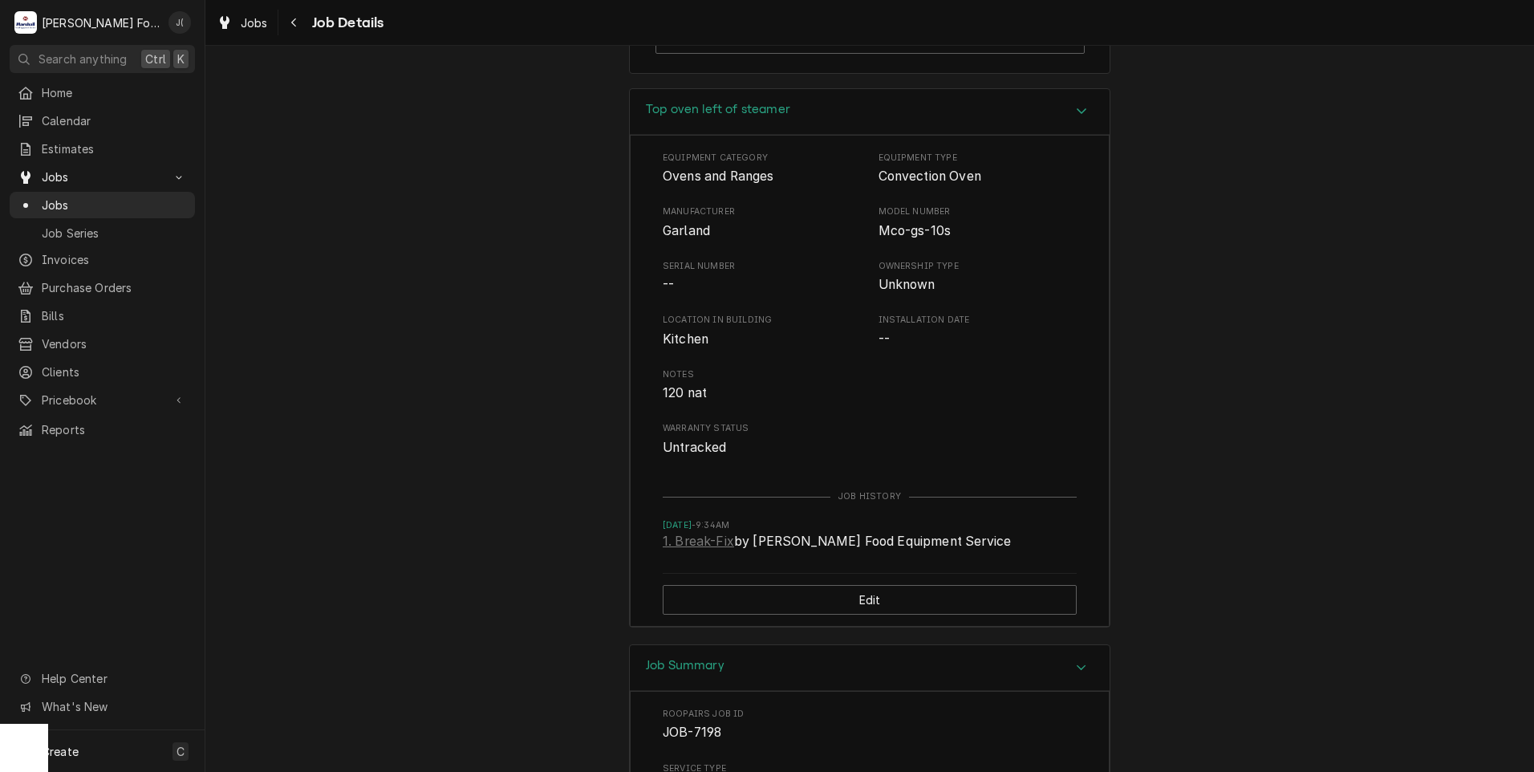
scroll to position [2086, 0]
click at [97, 202] on span "Jobs" at bounding box center [114, 205] width 145 height 17
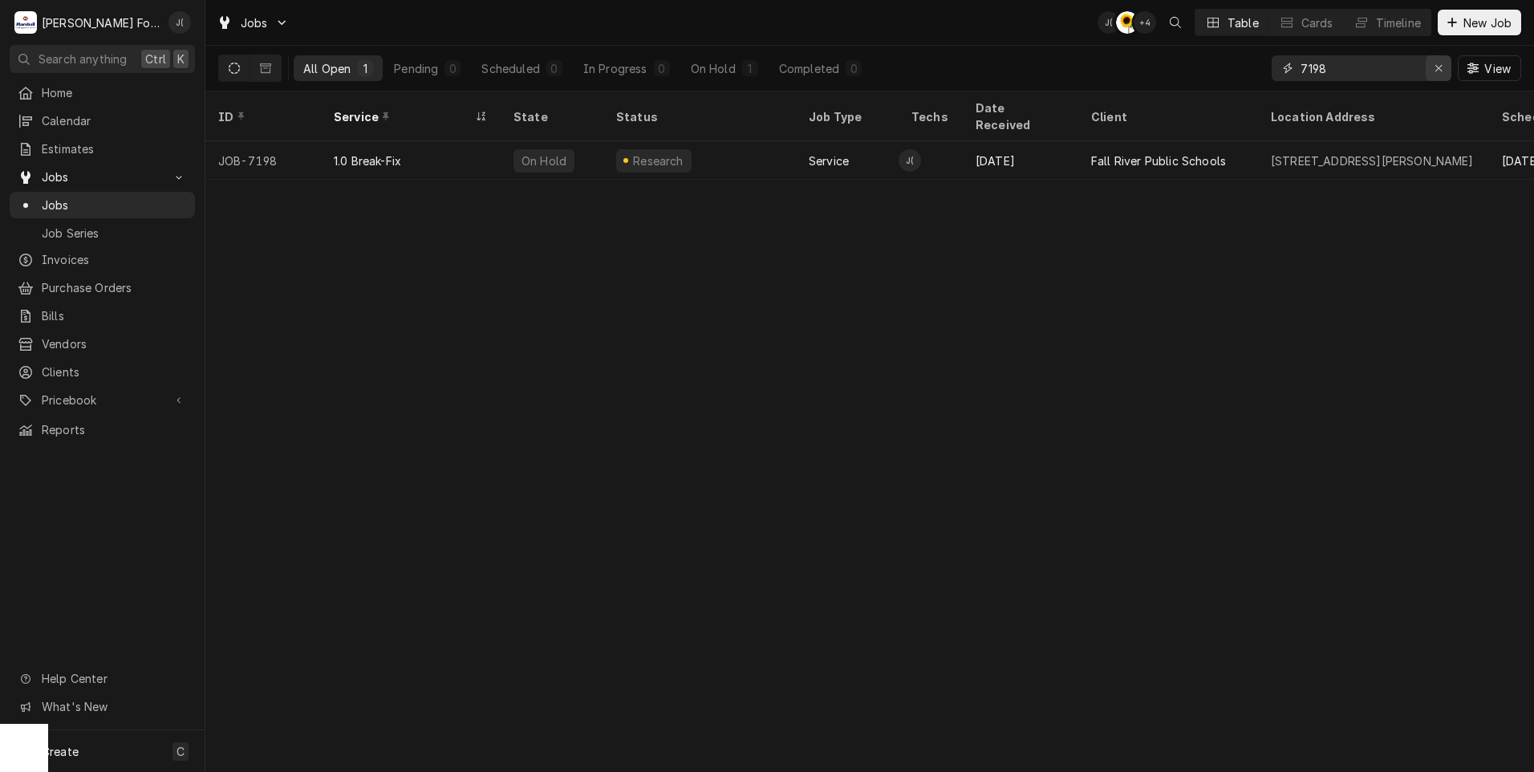
click at [1443, 67] on icon "Erase input" at bounding box center [1438, 68] width 9 height 11
click at [1386, 62] on input "Dynamic Content Wrapper" at bounding box center [1375, 68] width 151 height 26
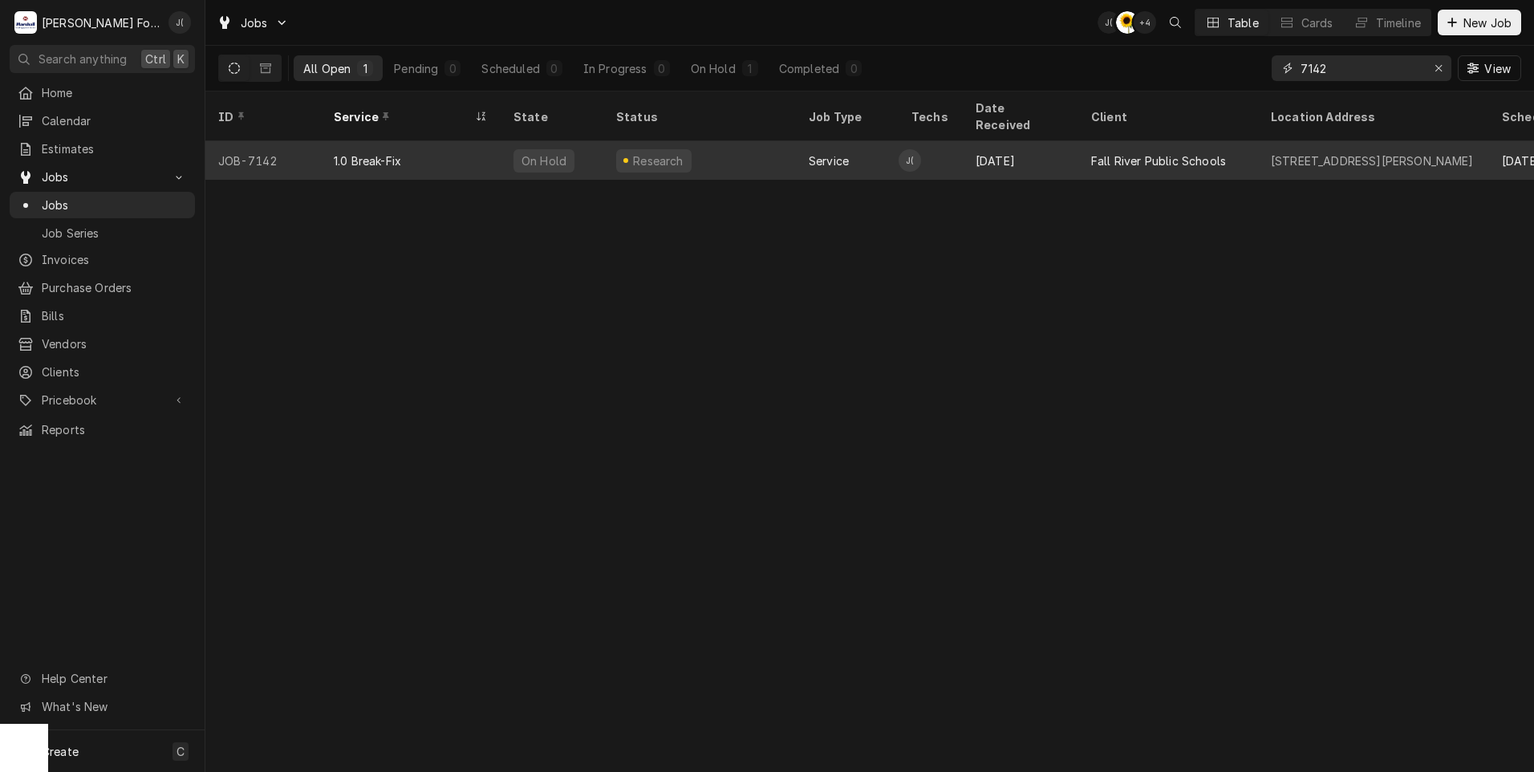
type input "7142"
click at [743, 141] on div "Research" at bounding box center [699, 160] width 193 height 39
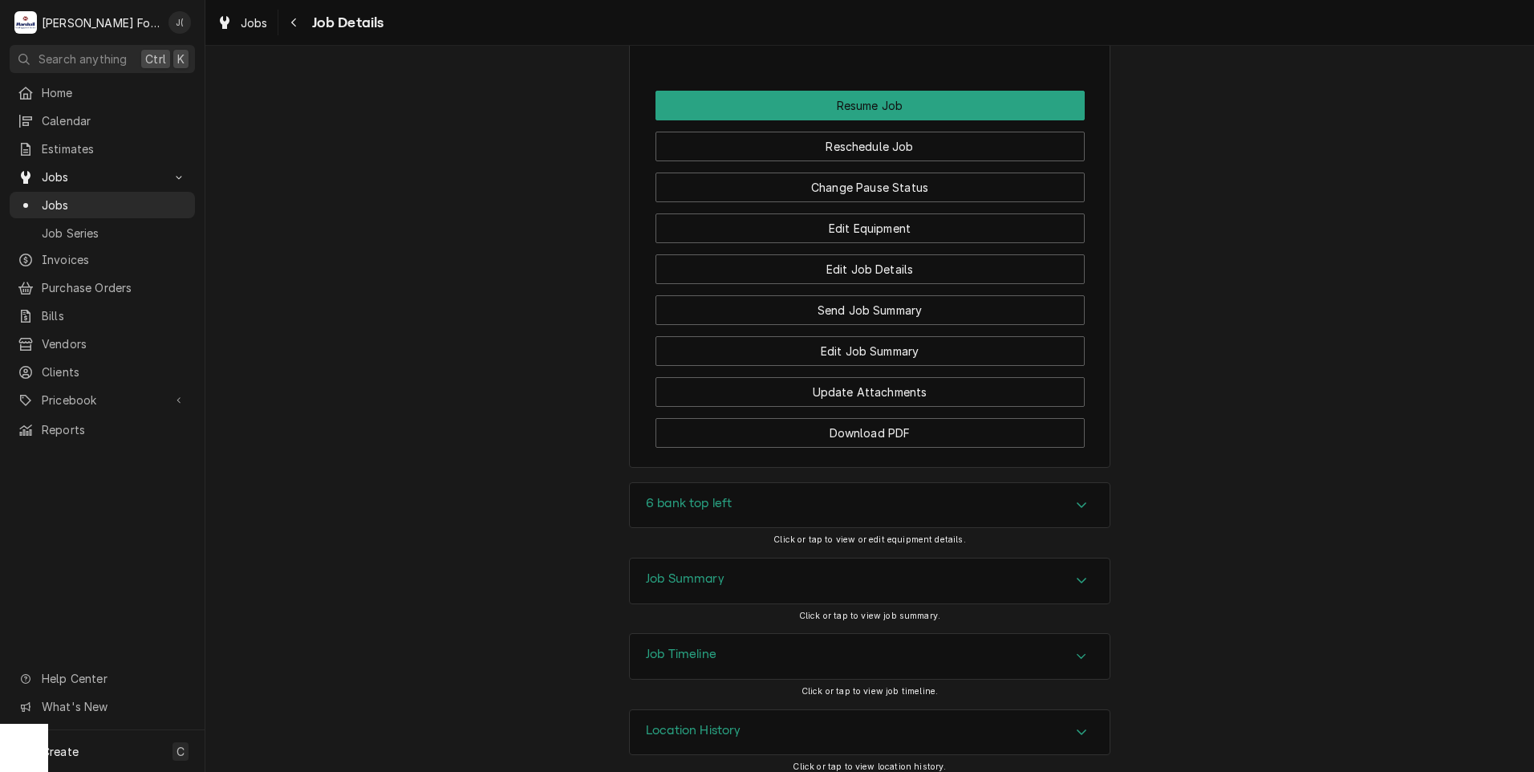
scroll to position [2034, 0]
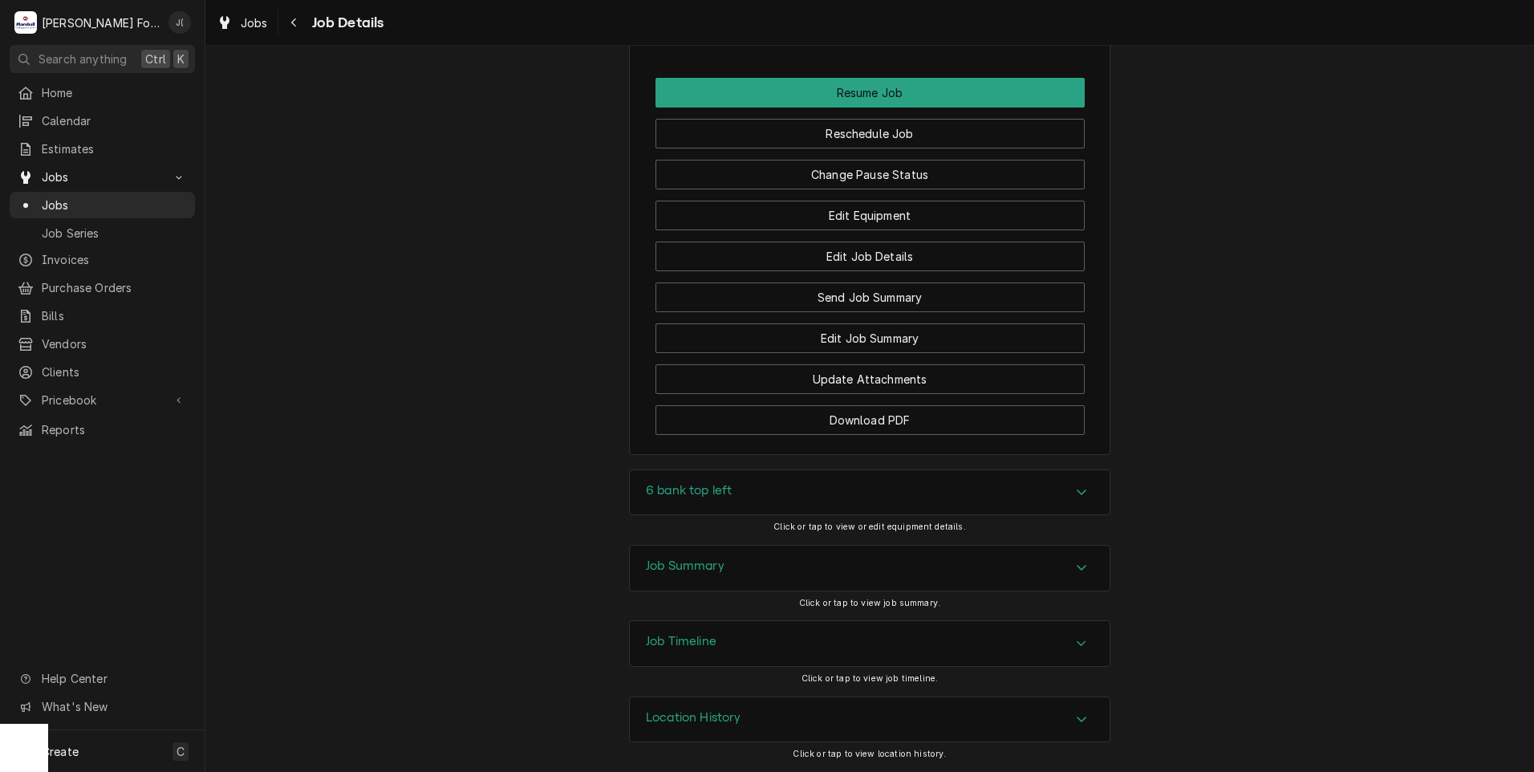
click at [745, 560] on div "Job Summary" at bounding box center [870, 567] width 480 height 45
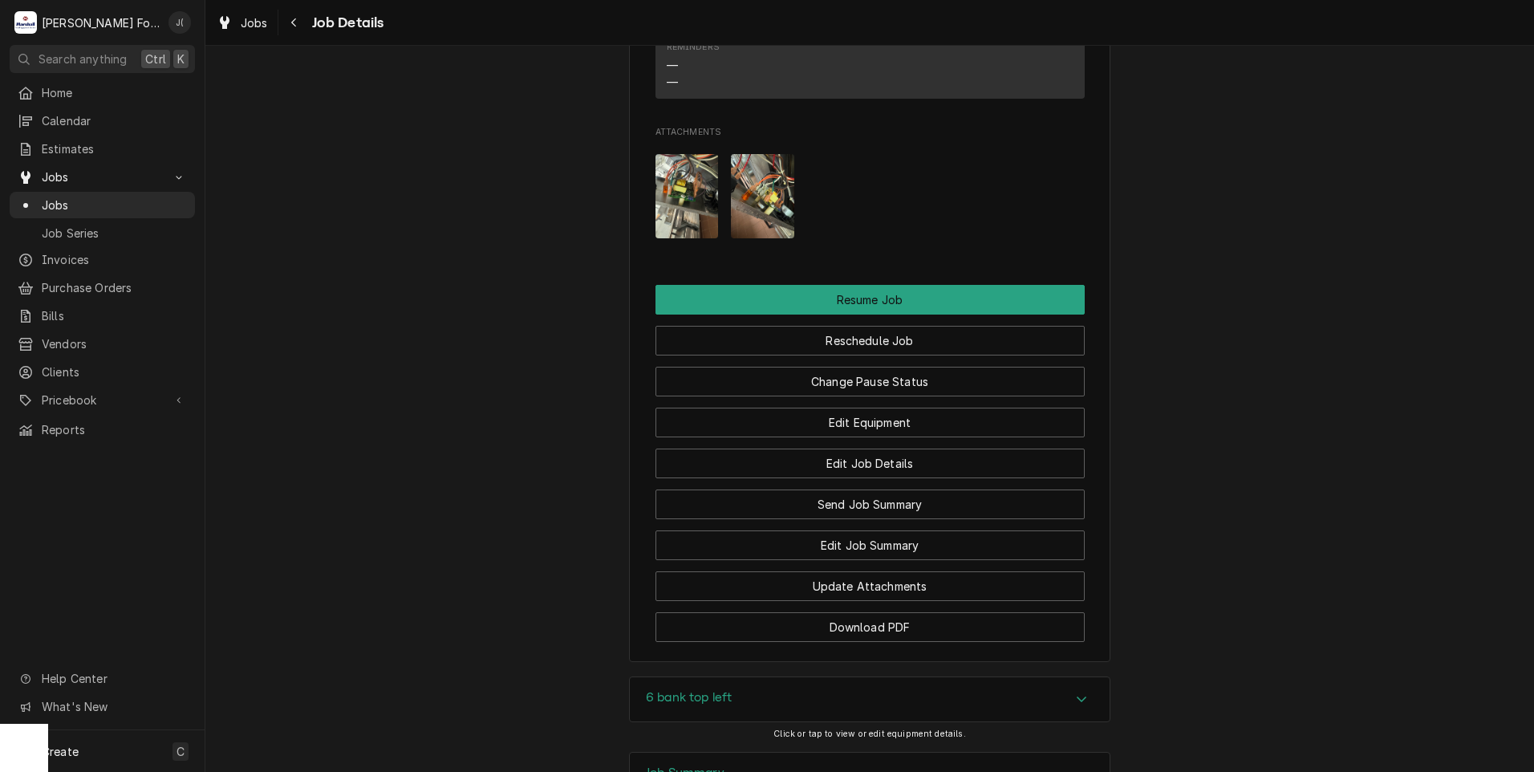
scroll to position [1977, 0]
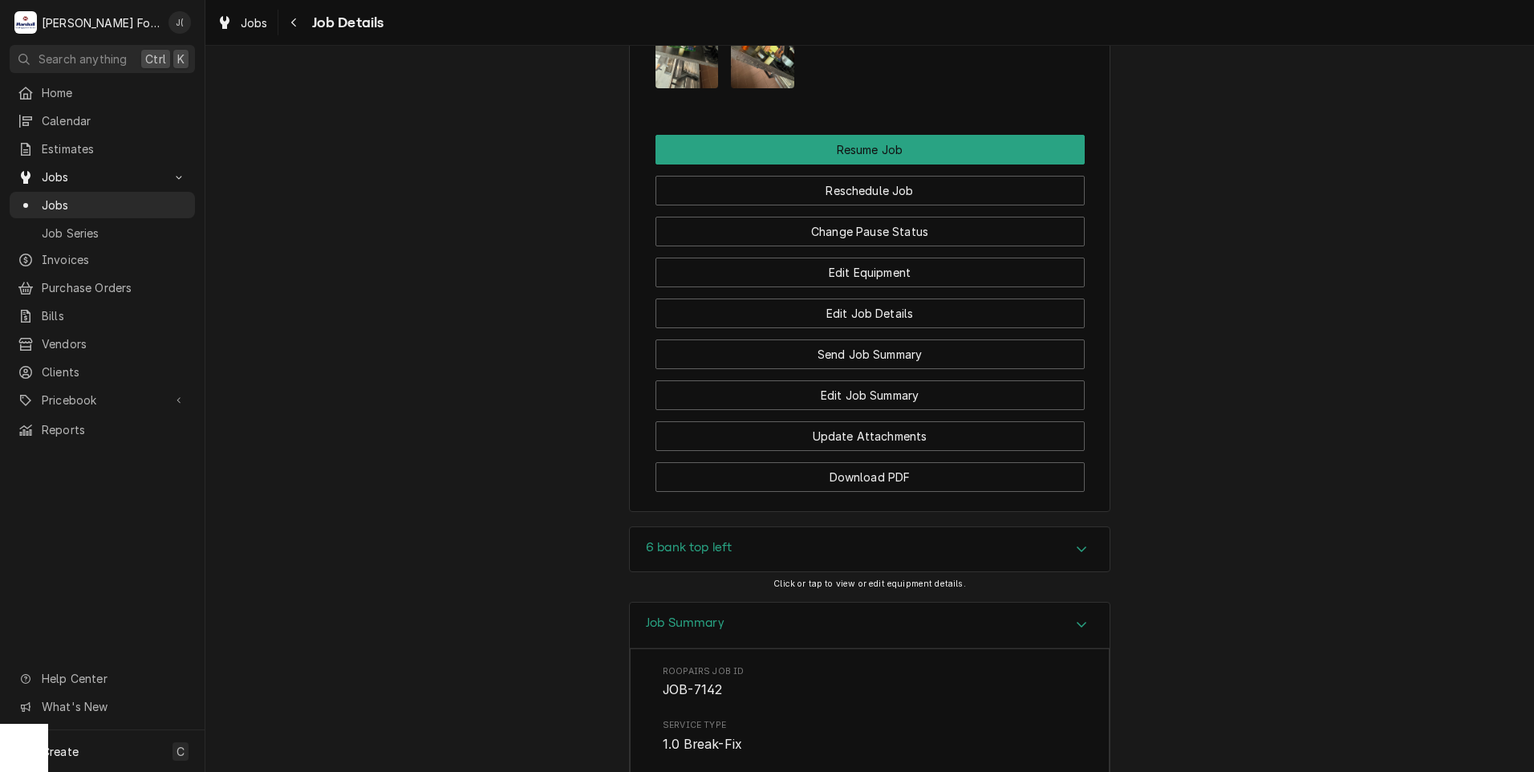
click at [681, 559] on div "6 bank top left" at bounding box center [870, 549] width 480 height 45
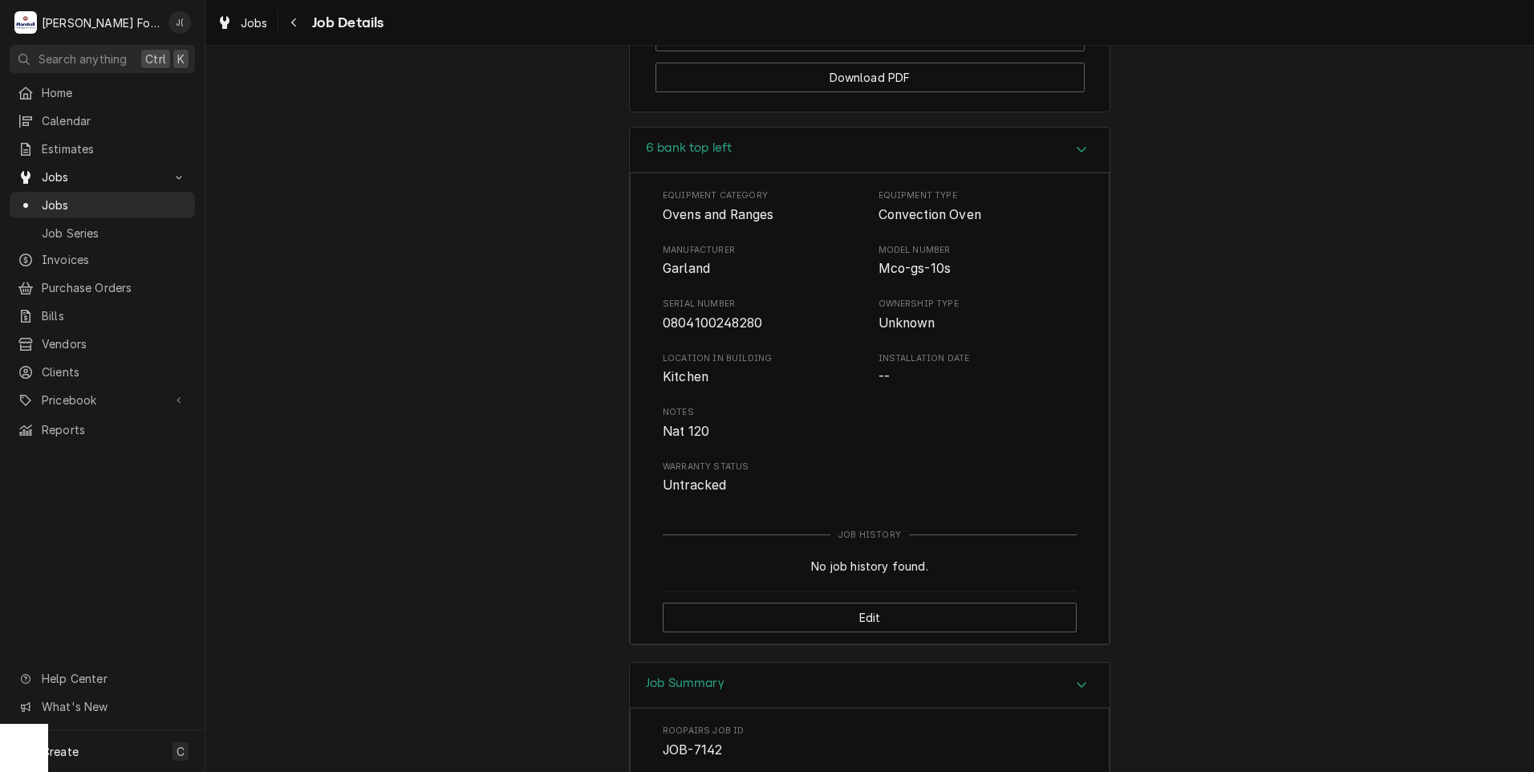
scroll to position [2378, 0]
click at [112, 197] on span "Jobs" at bounding box center [114, 205] width 145 height 17
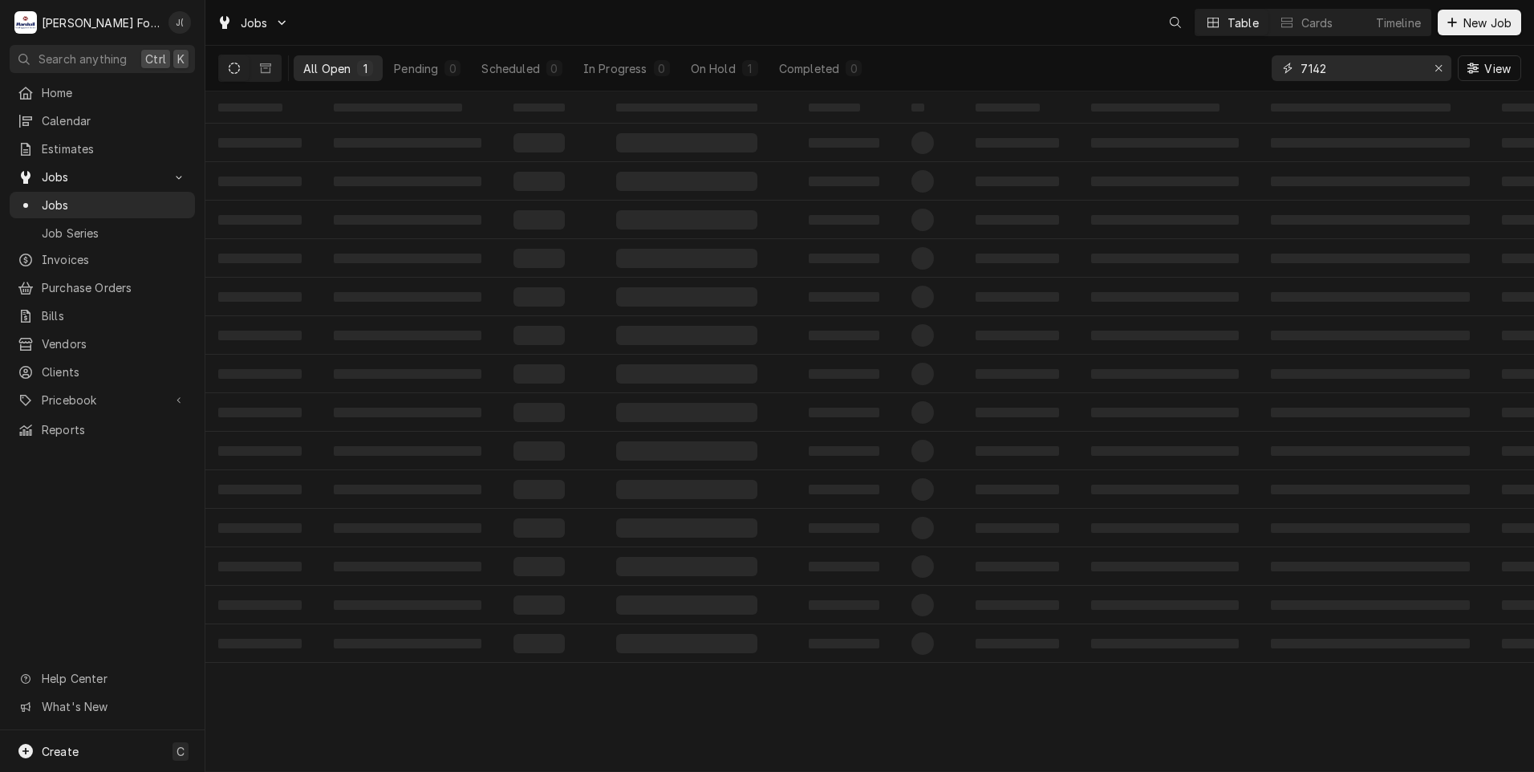
drag, startPoint x: 1313, startPoint y: 63, endPoint x: 1291, endPoint y: 64, distance: 22.5
click at [1291, 64] on div "7142" at bounding box center [1361, 68] width 180 height 26
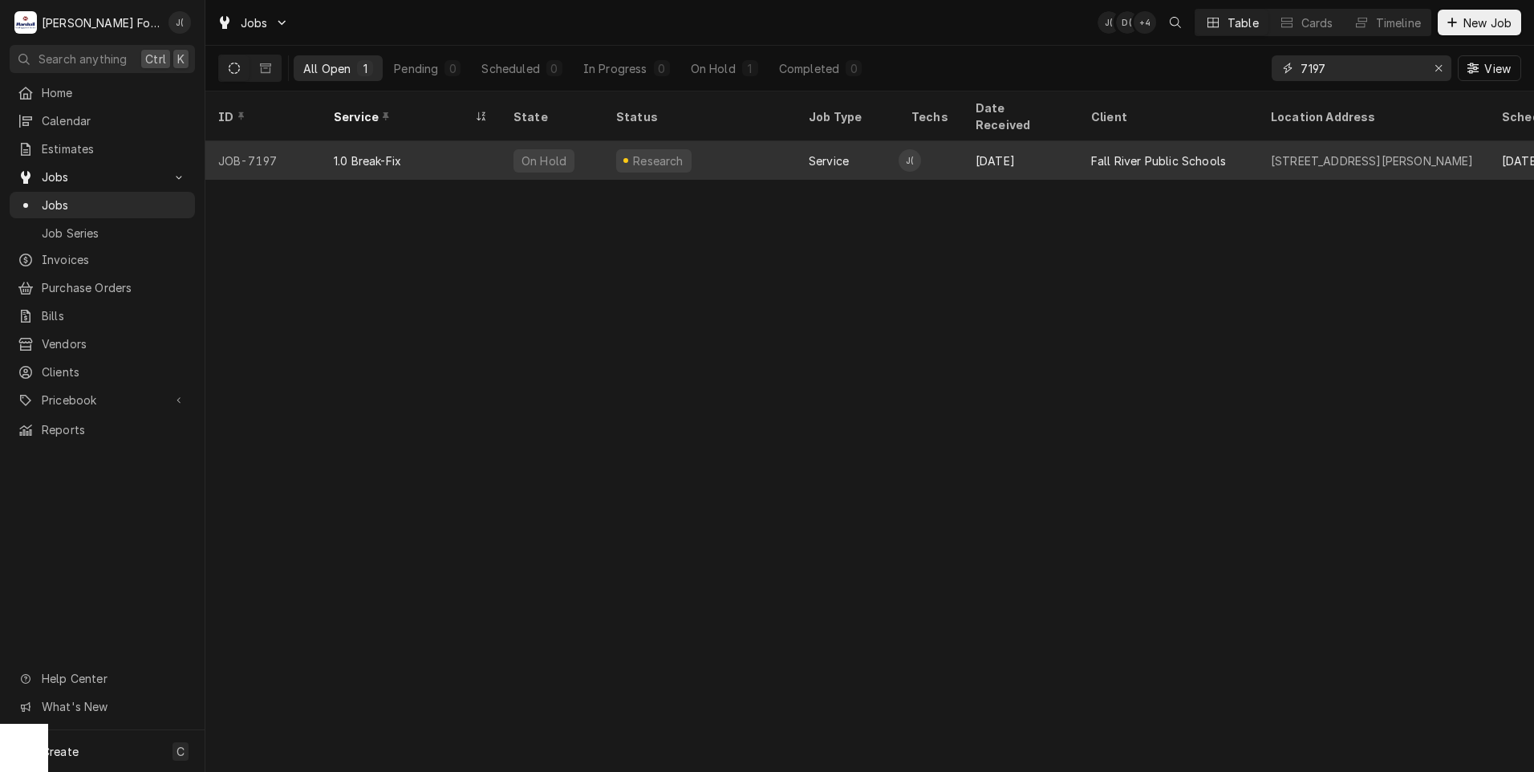
type input "7197"
click at [756, 141] on div "Research" at bounding box center [699, 160] width 193 height 39
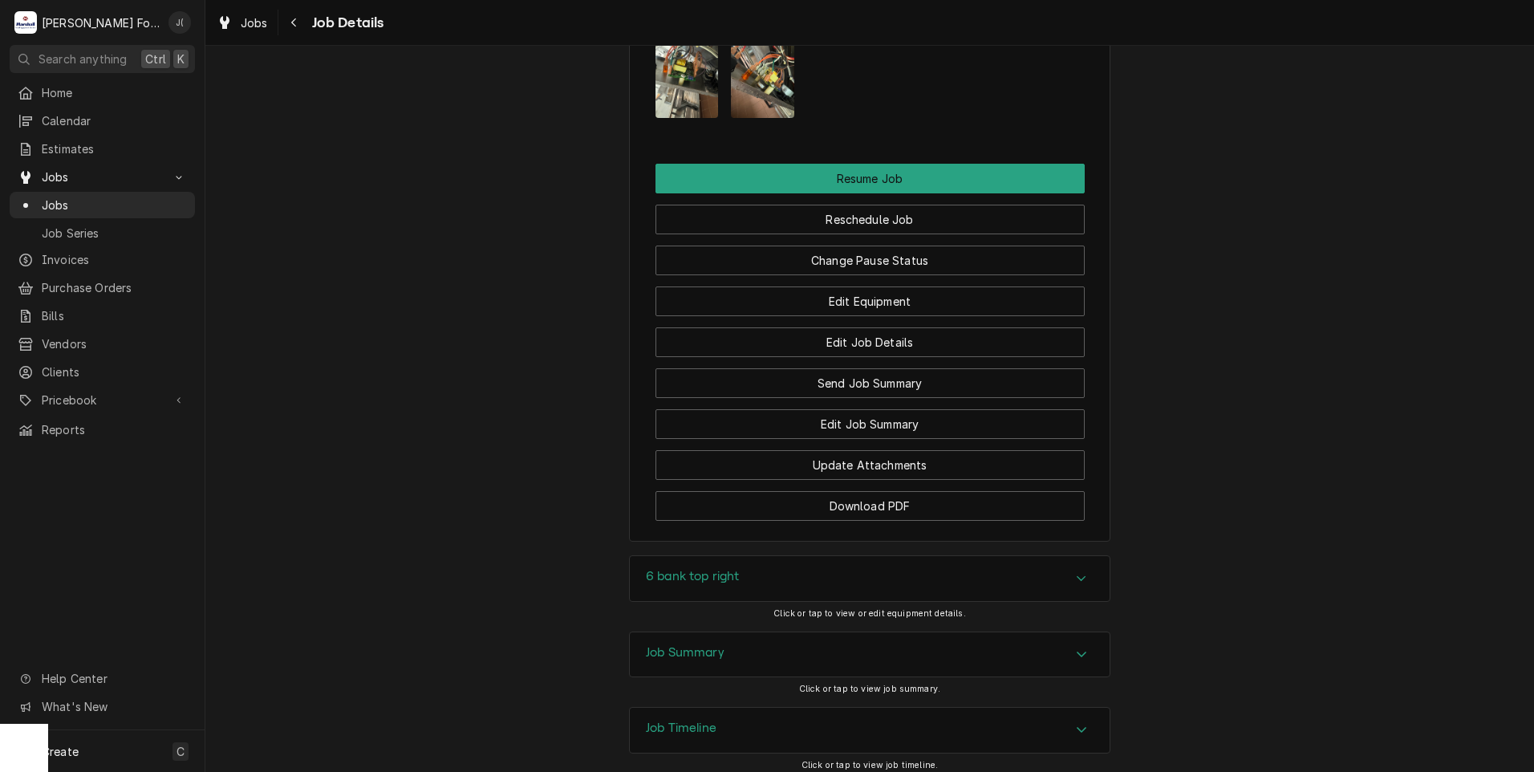
scroll to position [1851, 0]
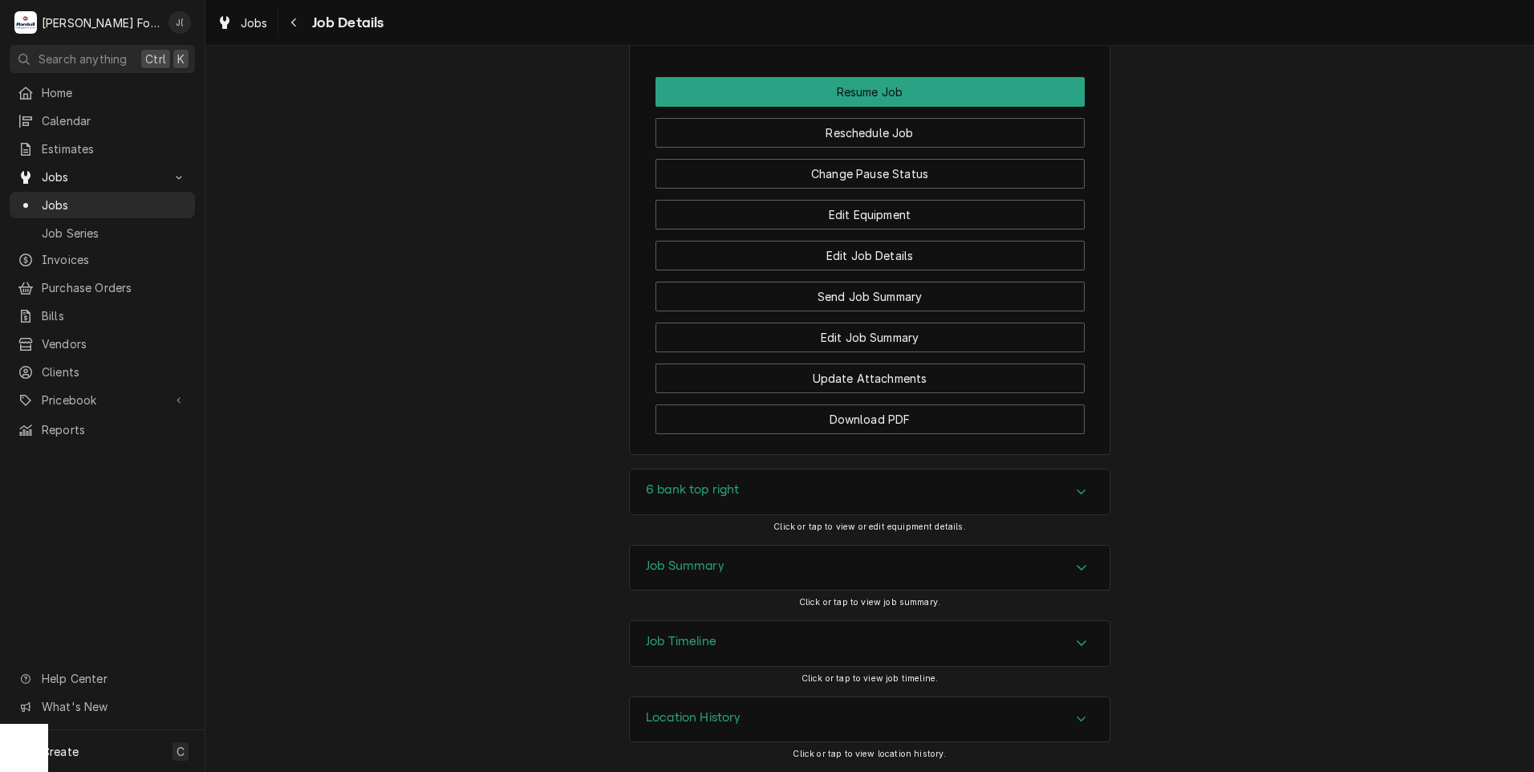
click at [657, 568] on h3 "Job Summary" at bounding box center [685, 565] width 79 height 15
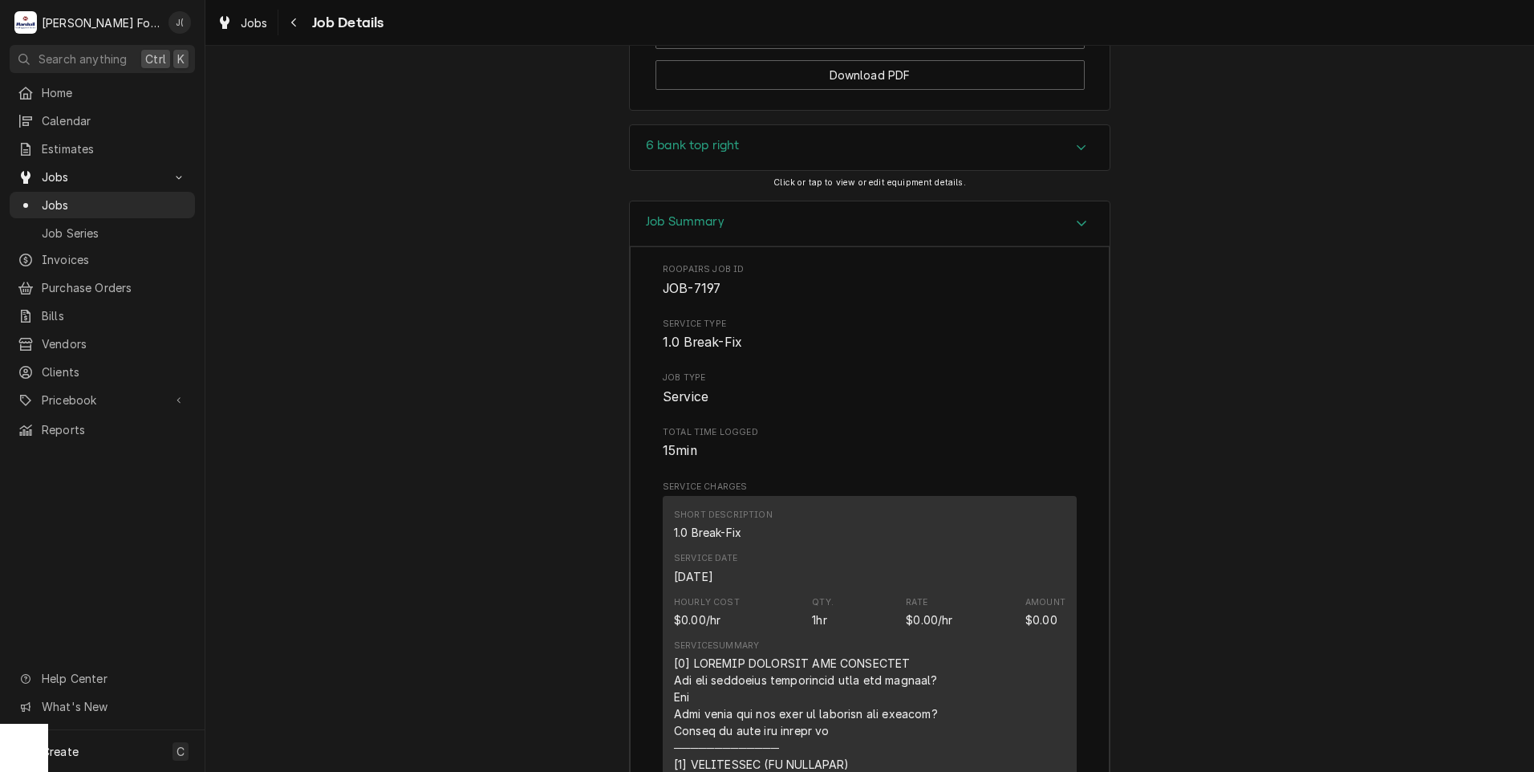
scroll to position [1794, 0]
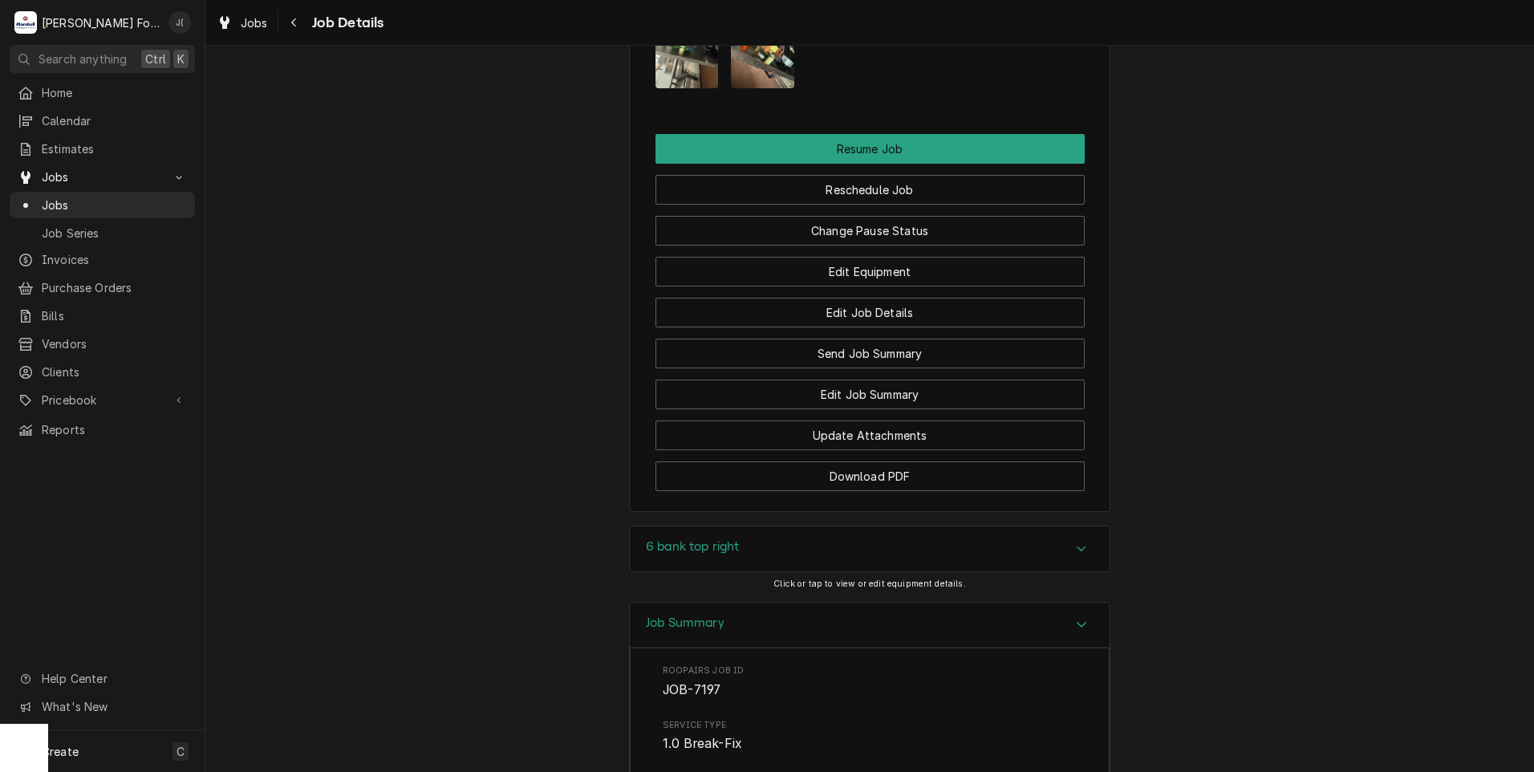
click at [675, 533] on div "6 bank top right" at bounding box center [870, 548] width 480 height 45
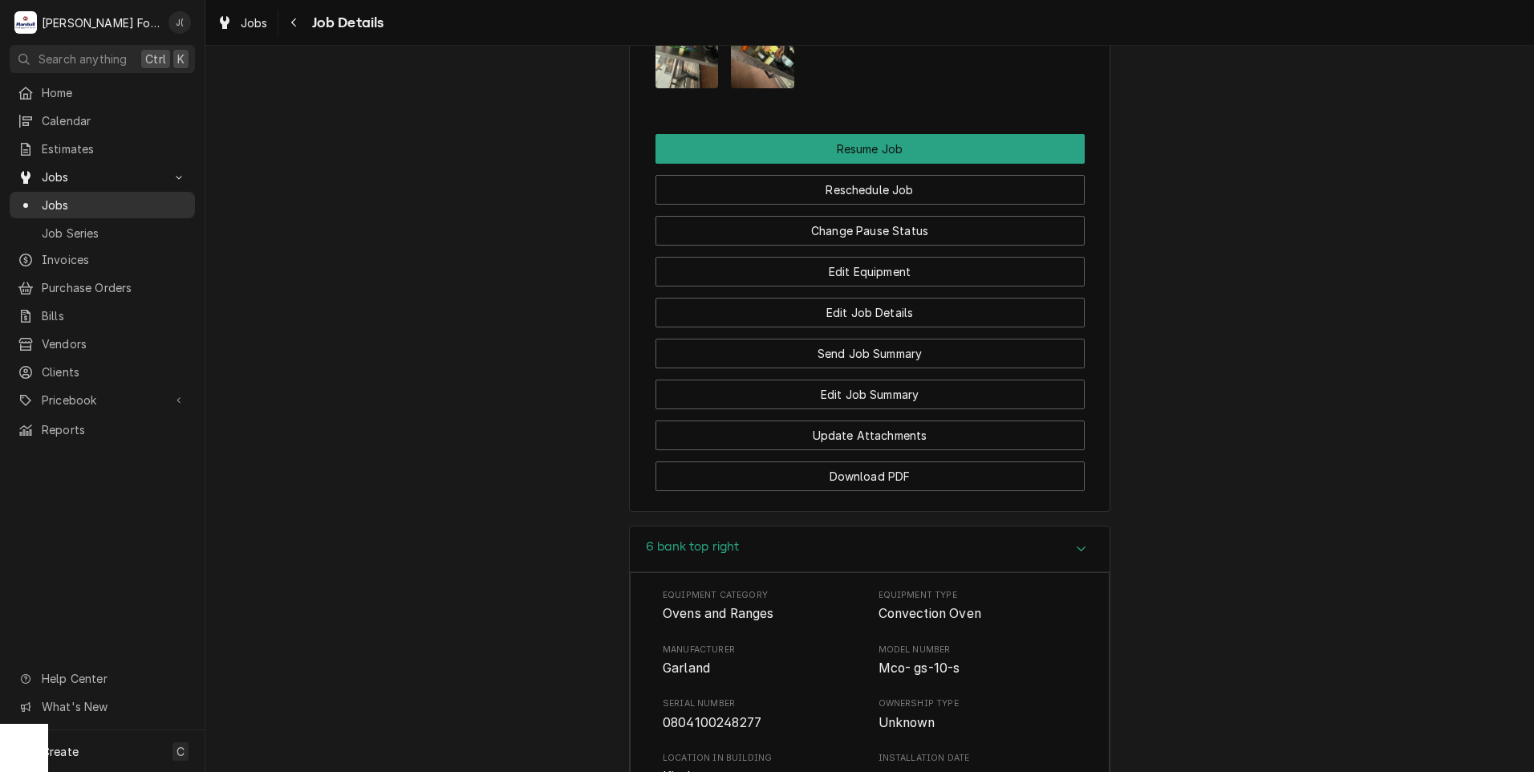
click at [98, 205] on span "Jobs" at bounding box center [114, 205] width 145 height 17
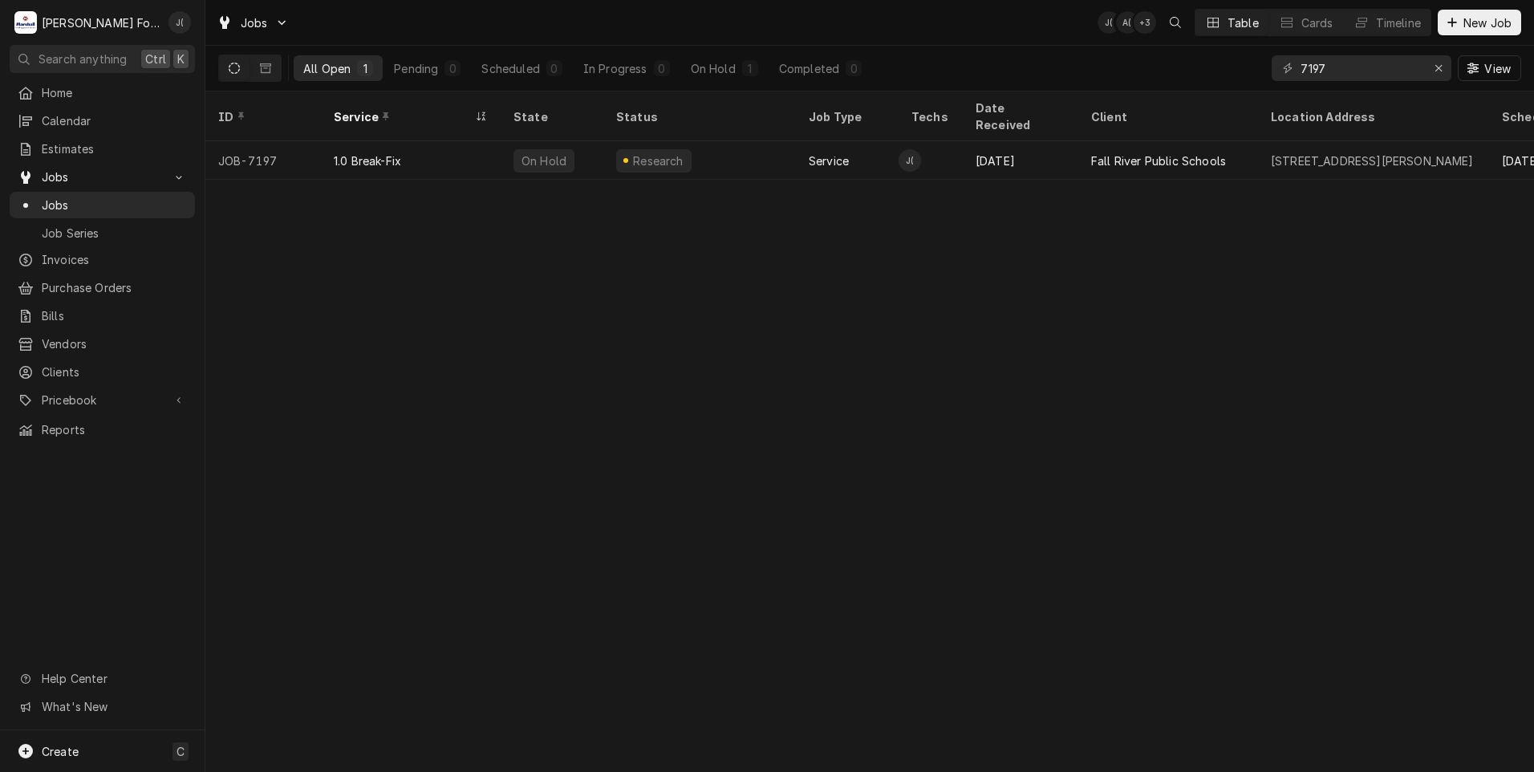
click at [1364, 51] on div "7197 View" at bounding box center [1395, 68] width 249 height 45
drag, startPoint x: 1324, startPoint y: 79, endPoint x: 1348, endPoint y: 55, distance: 34.6
click at [1340, 65] on div "7197 View" at bounding box center [1395, 68] width 249 height 45
click at [1348, 60] on div "7197 View" at bounding box center [1395, 68] width 249 height 45
click at [1348, 67] on input "7197" at bounding box center [1360, 68] width 120 height 26
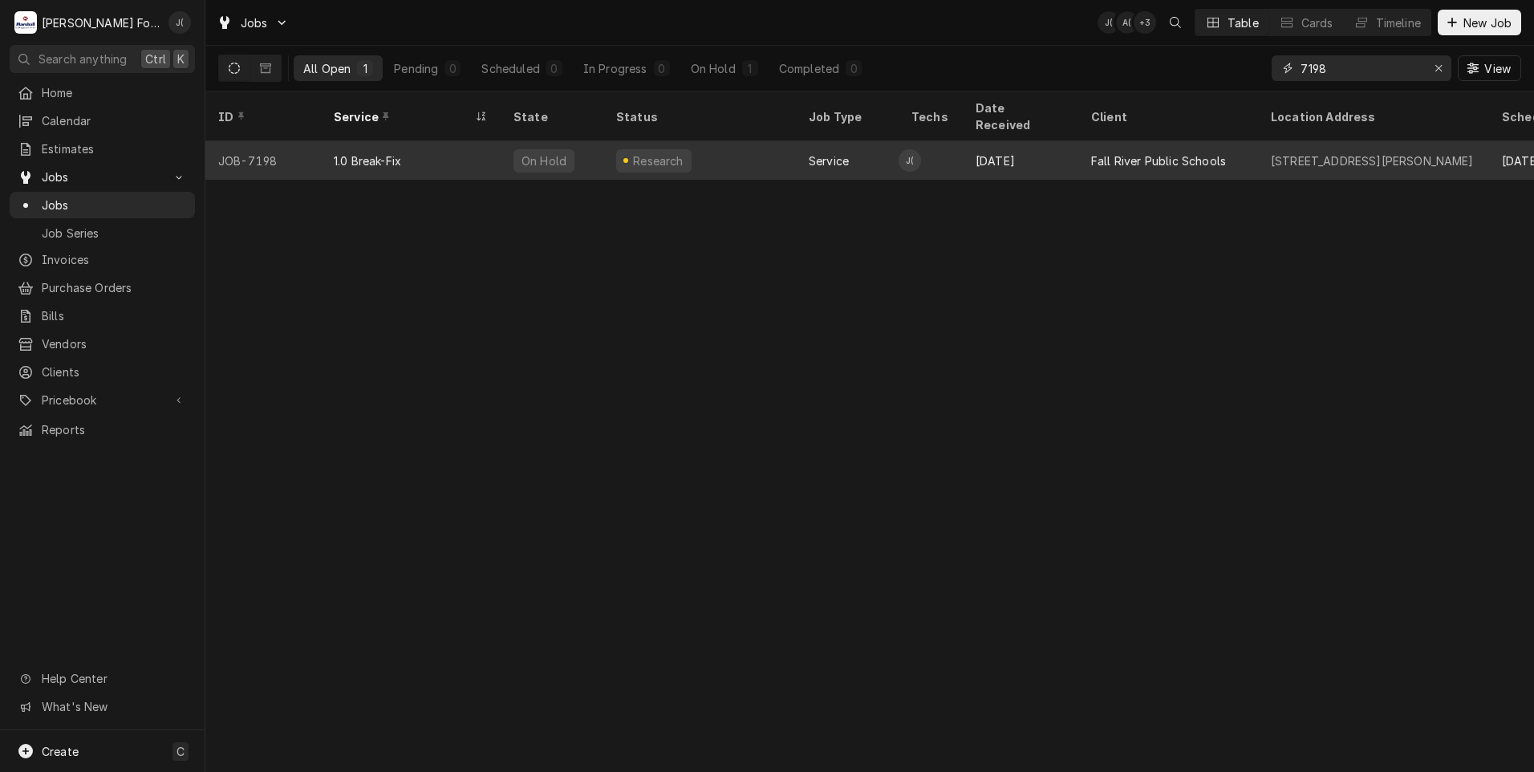
type input "7198"
click at [658, 152] on div "Research" at bounding box center [658, 160] width 55 height 17
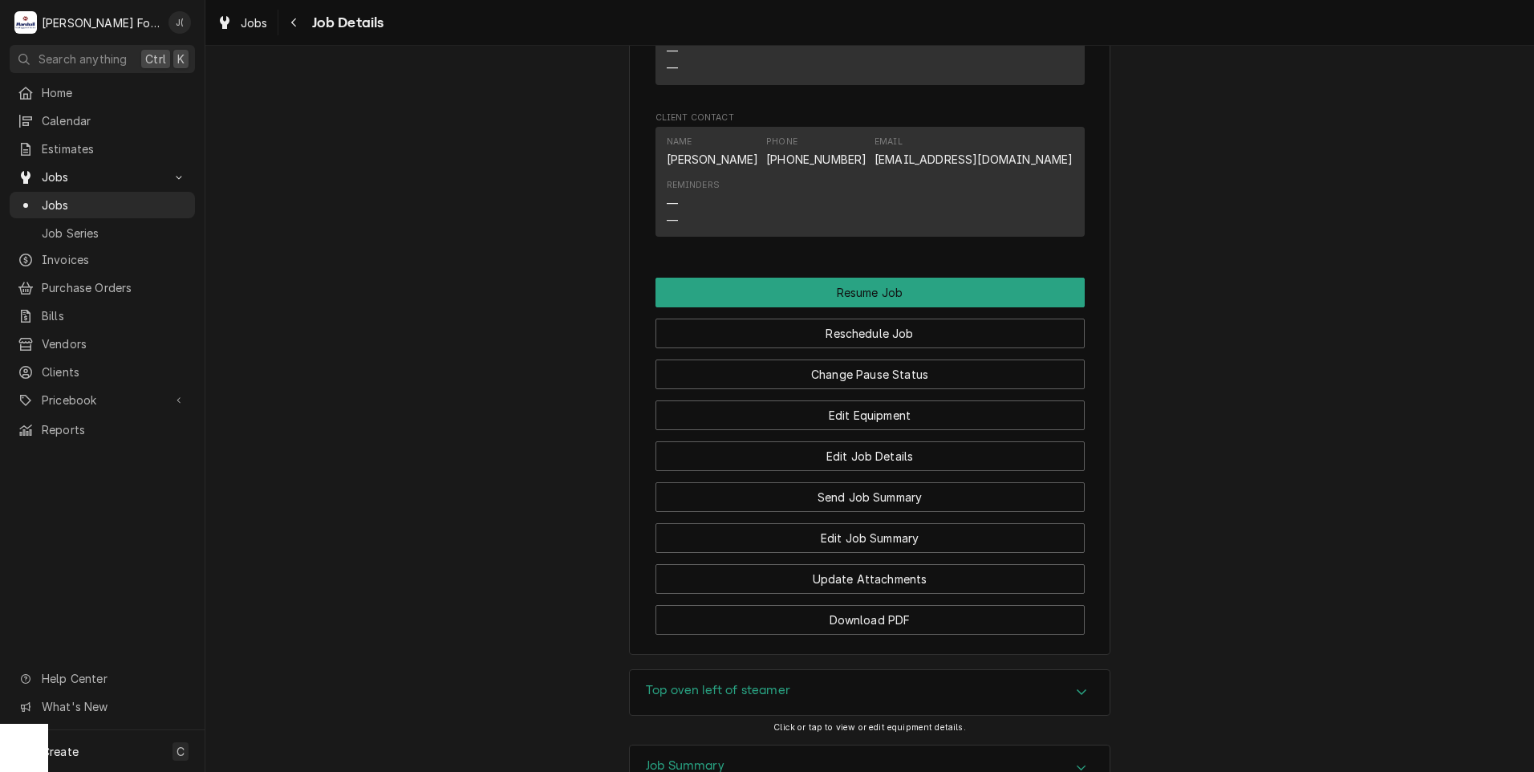
scroll to position [1684, 0]
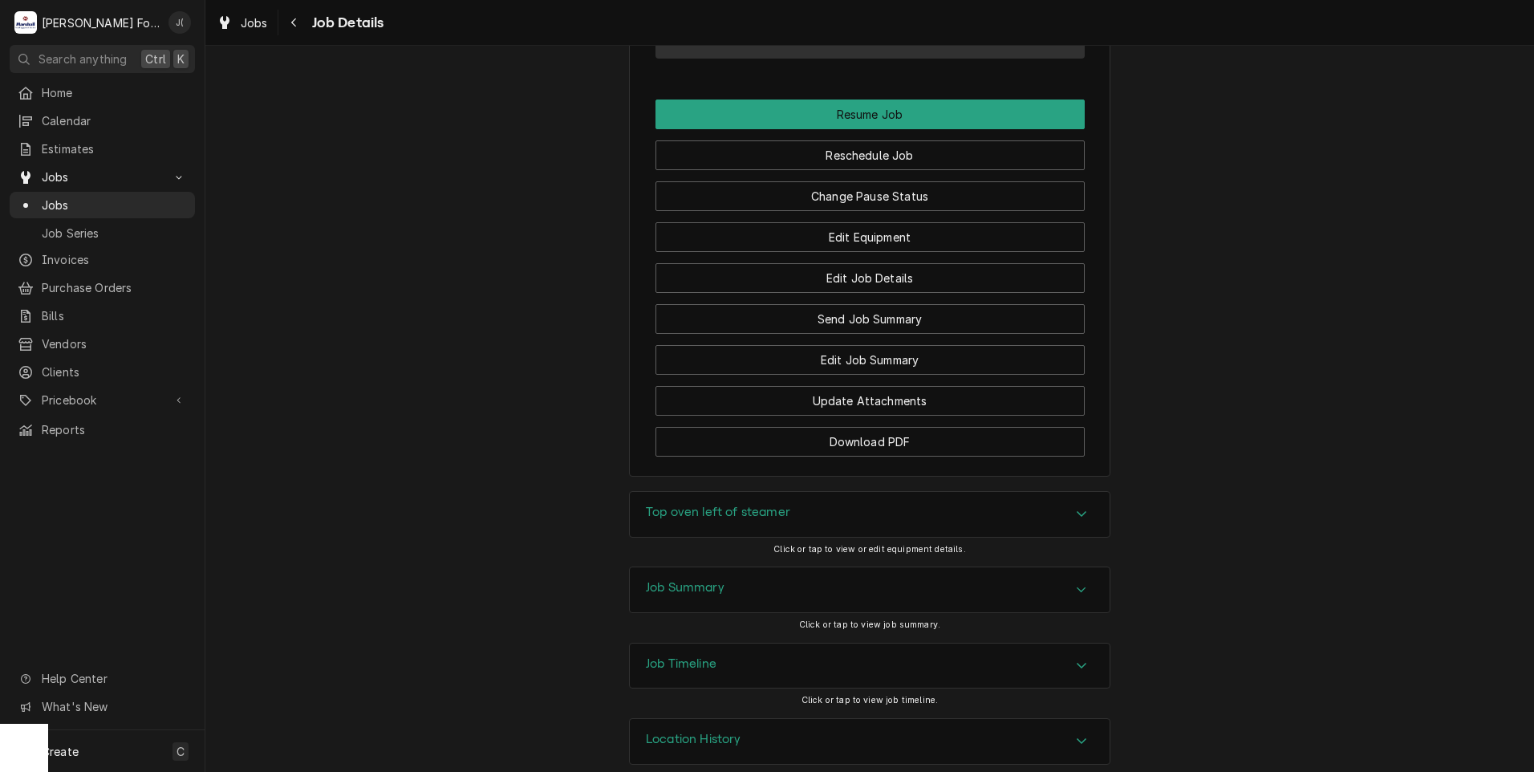
click at [725, 514] on h3 "Top oven left of steamer" at bounding box center [718, 512] width 144 height 15
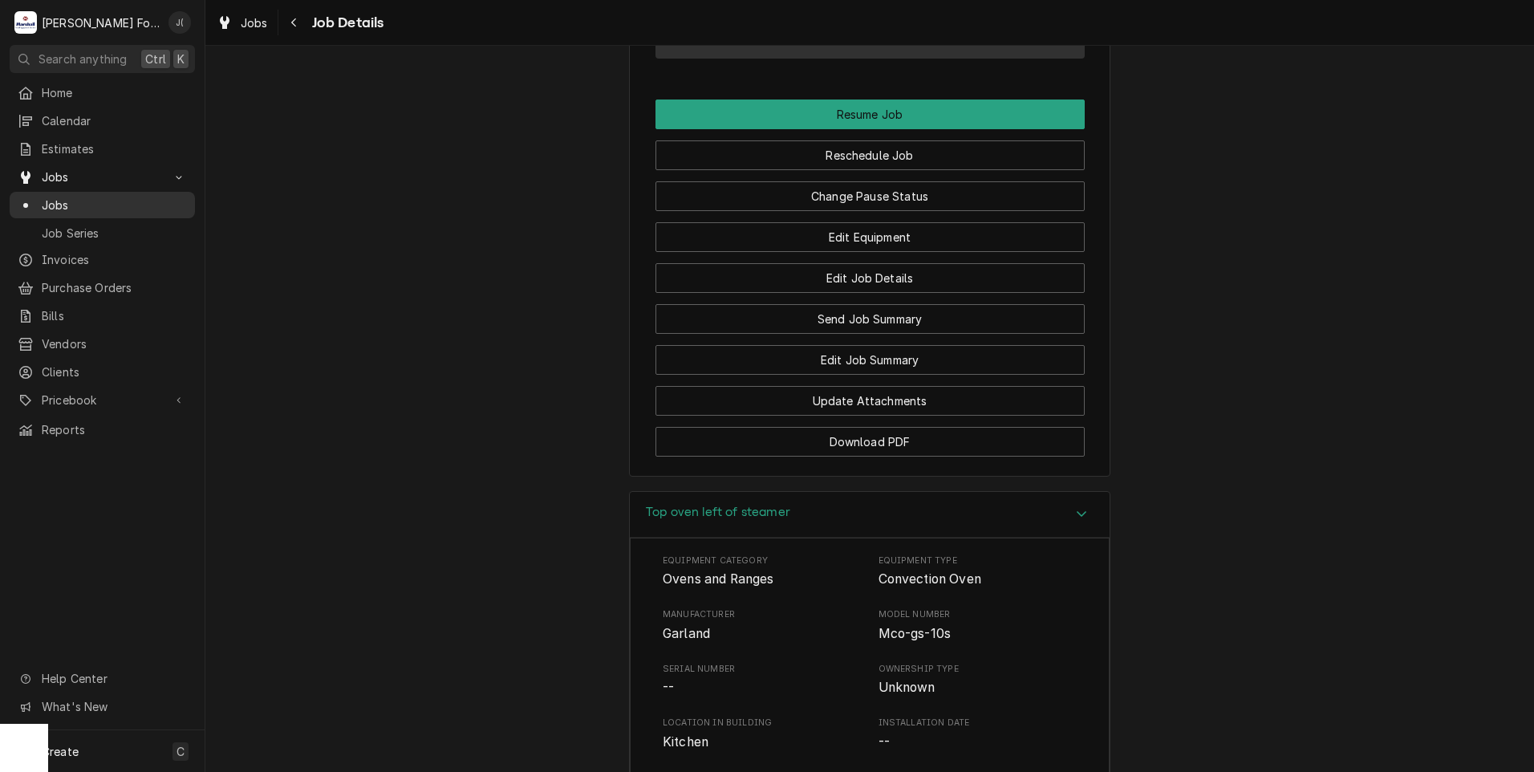
click at [67, 209] on link "Jobs" at bounding box center [102, 205] width 185 height 26
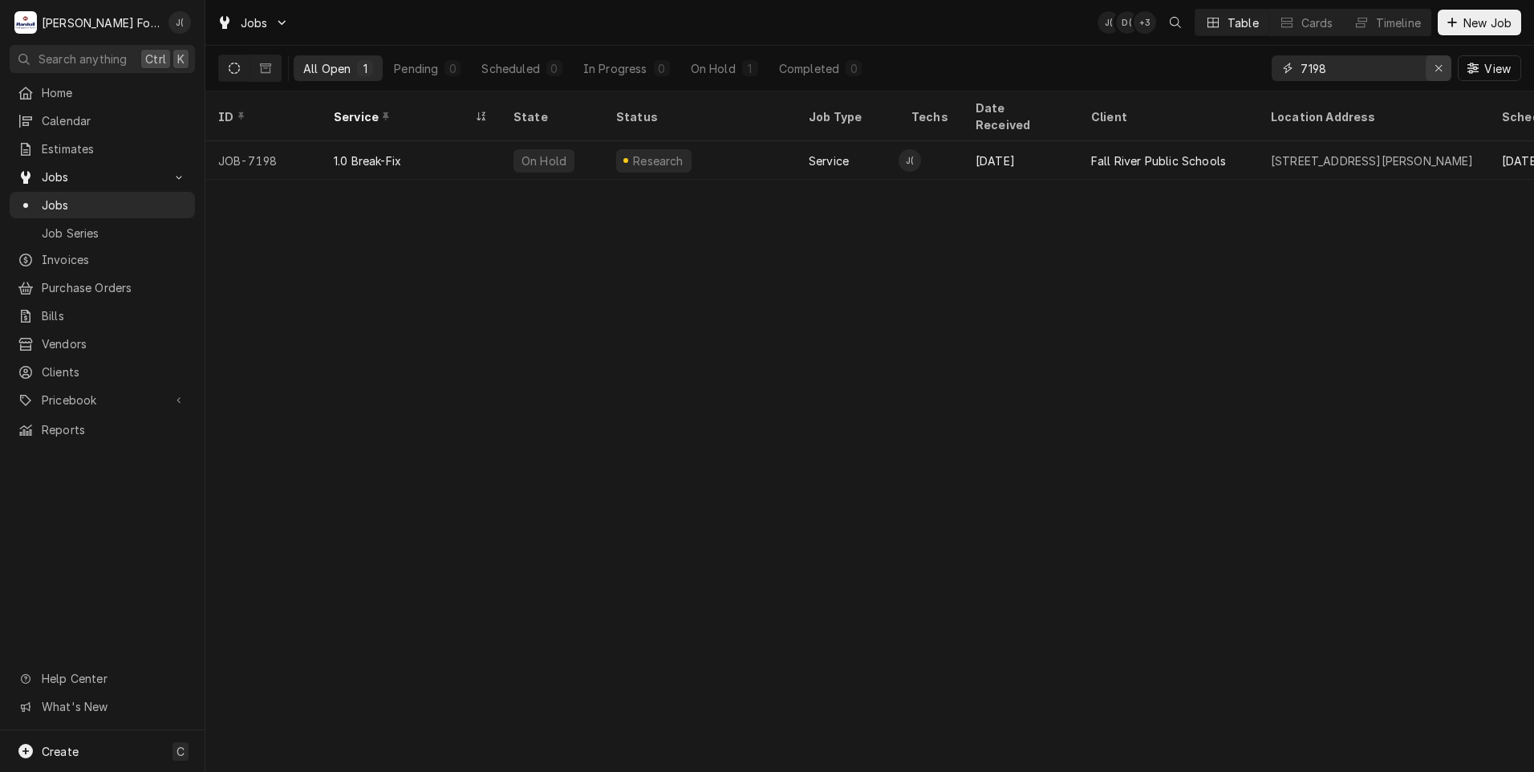
click at [1437, 72] on icon "Erase input" at bounding box center [1438, 68] width 9 height 11
click at [1403, 71] on input "Dynamic Content Wrapper" at bounding box center [1375, 68] width 151 height 26
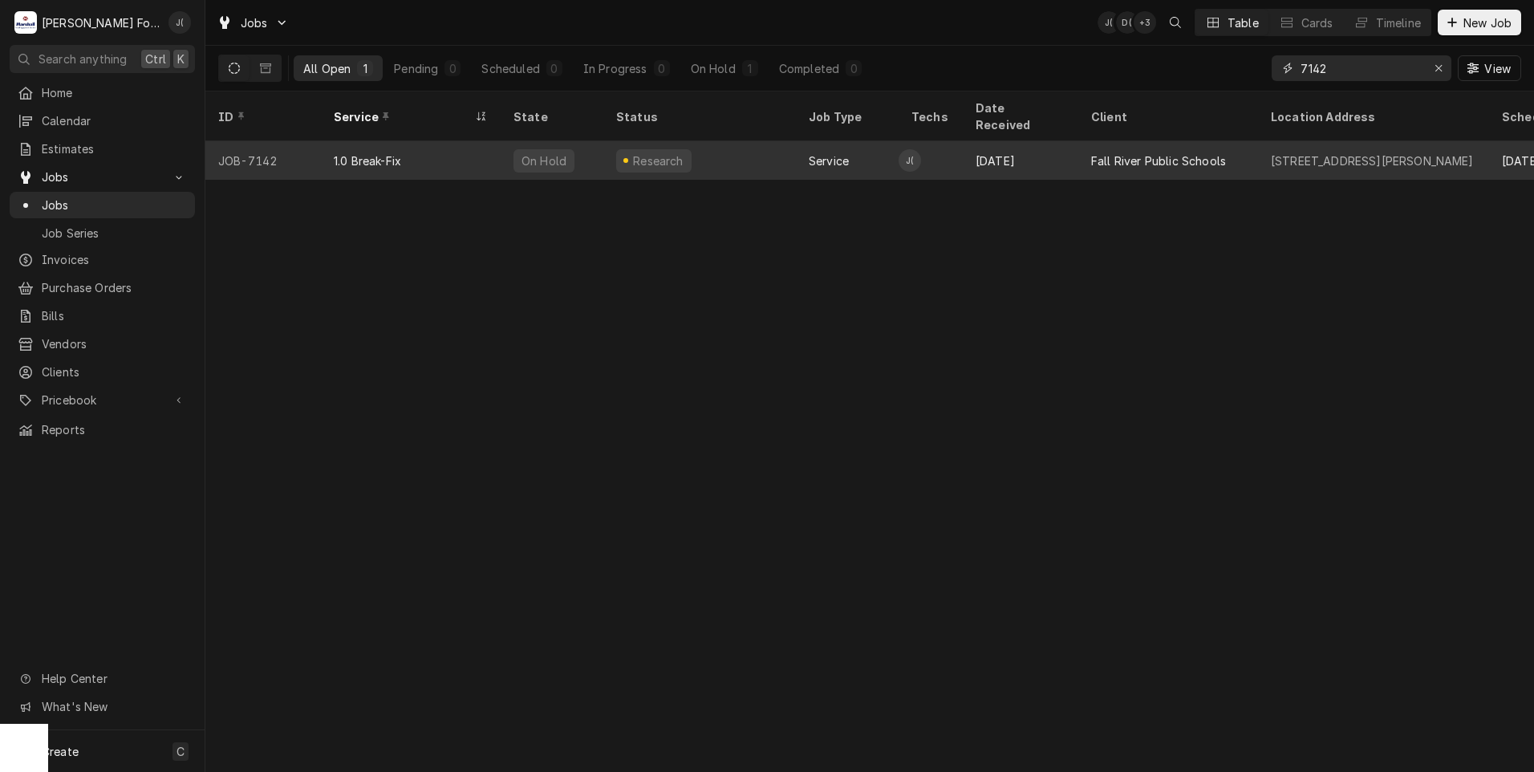
type input "7142"
click at [440, 154] on div "1.0 Break-Fix" at bounding box center [411, 160] width 180 height 39
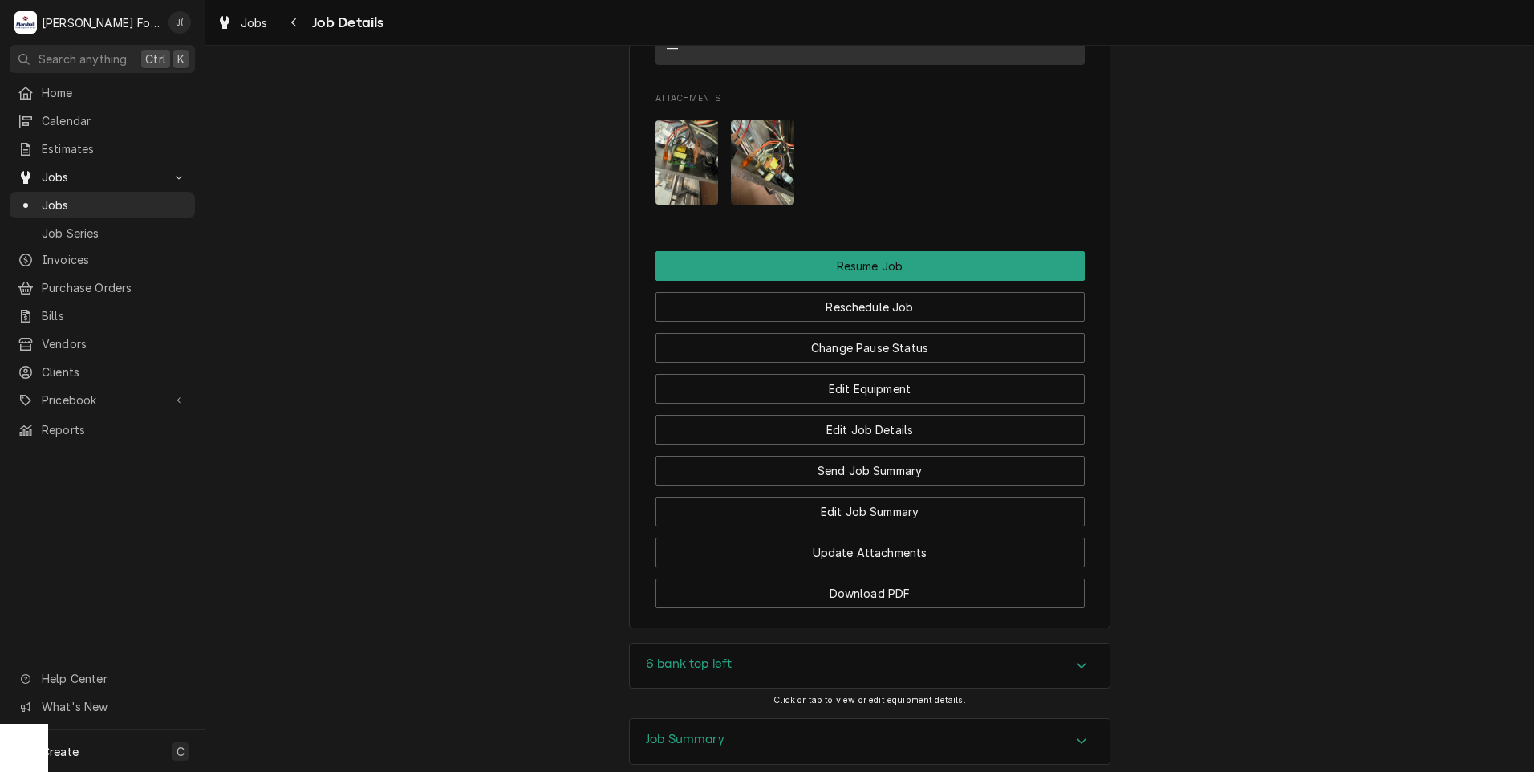
scroll to position [2034, 0]
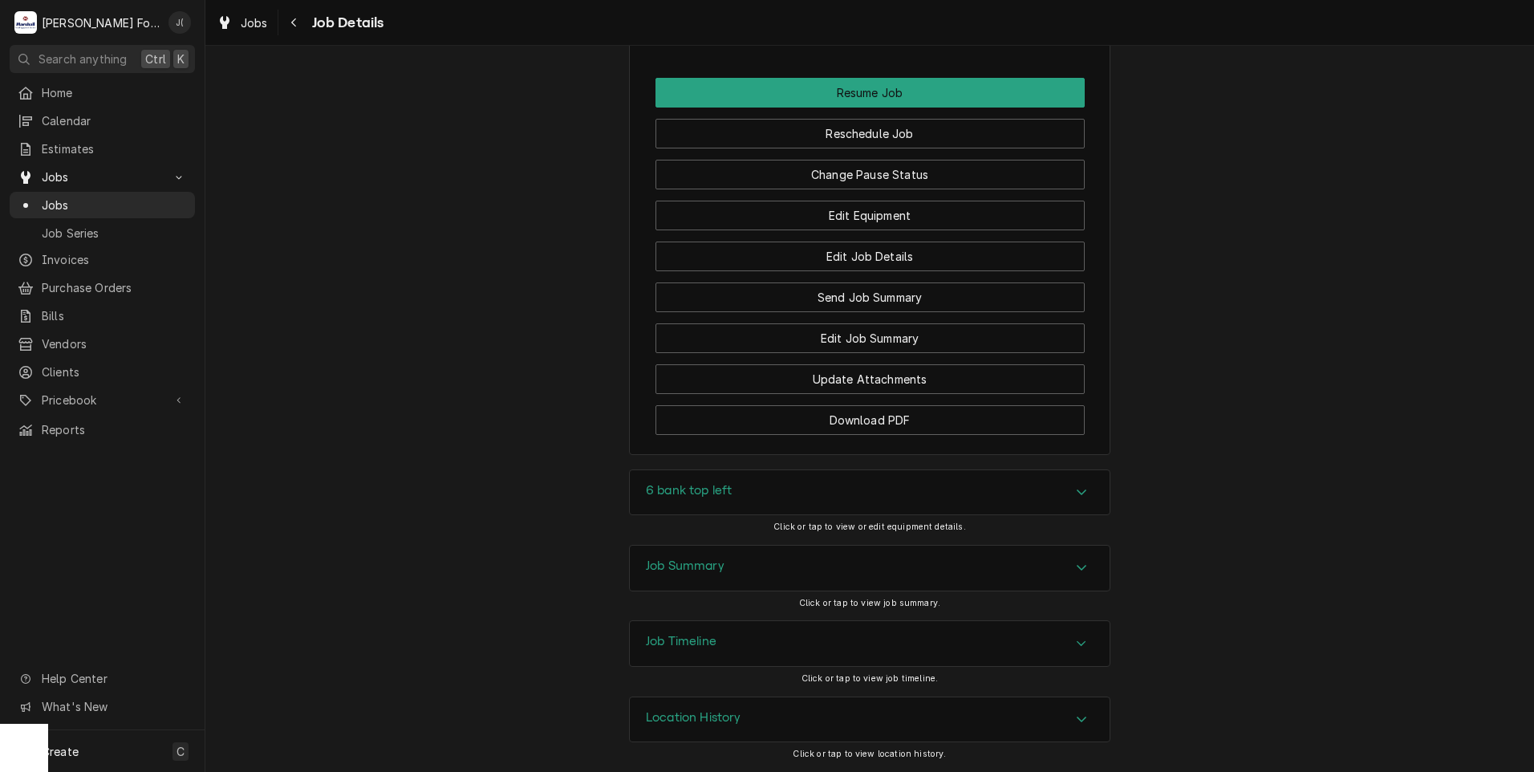
click at [727, 504] on div "6 bank top left" at bounding box center [870, 492] width 480 height 45
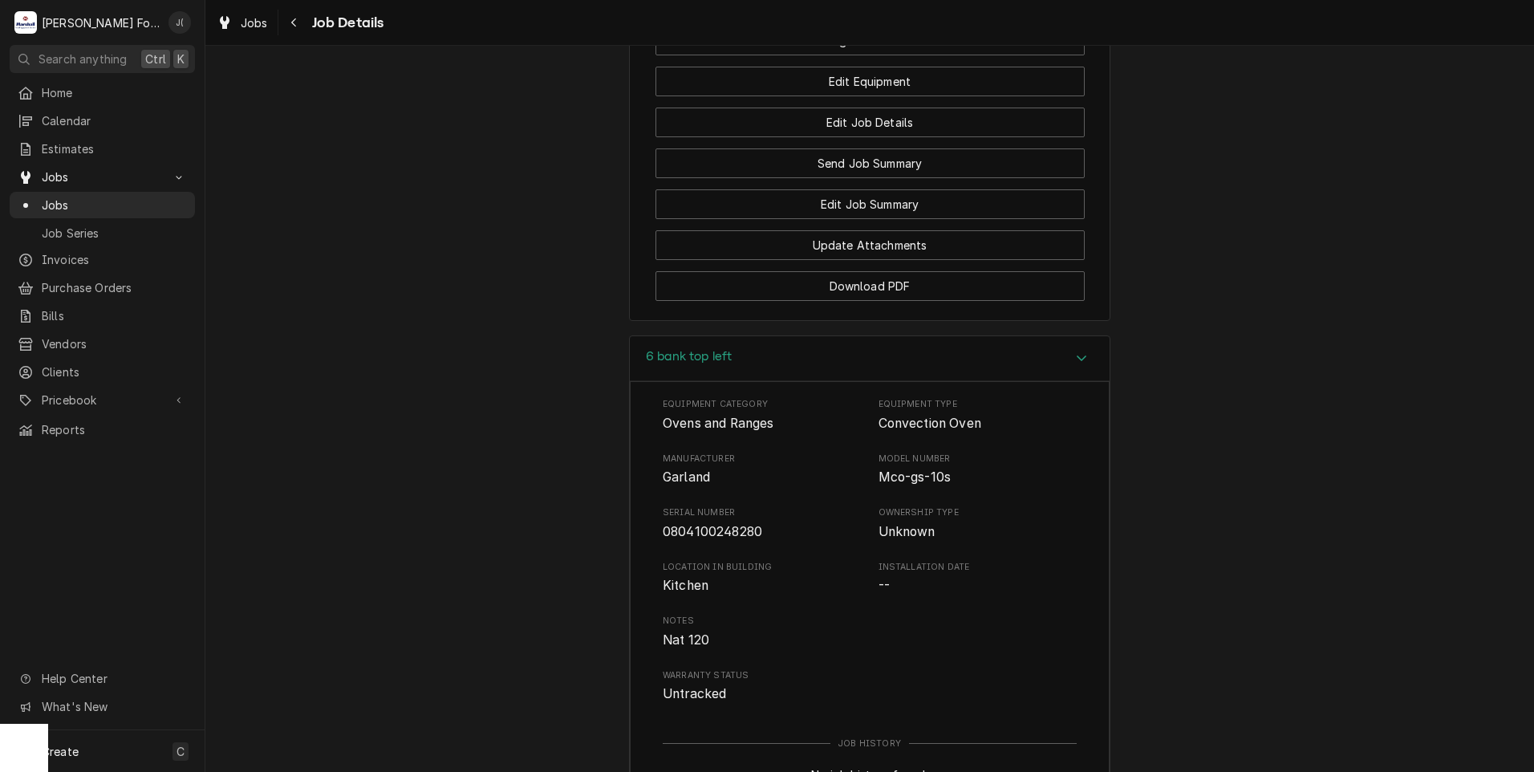
scroll to position [2494, 0]
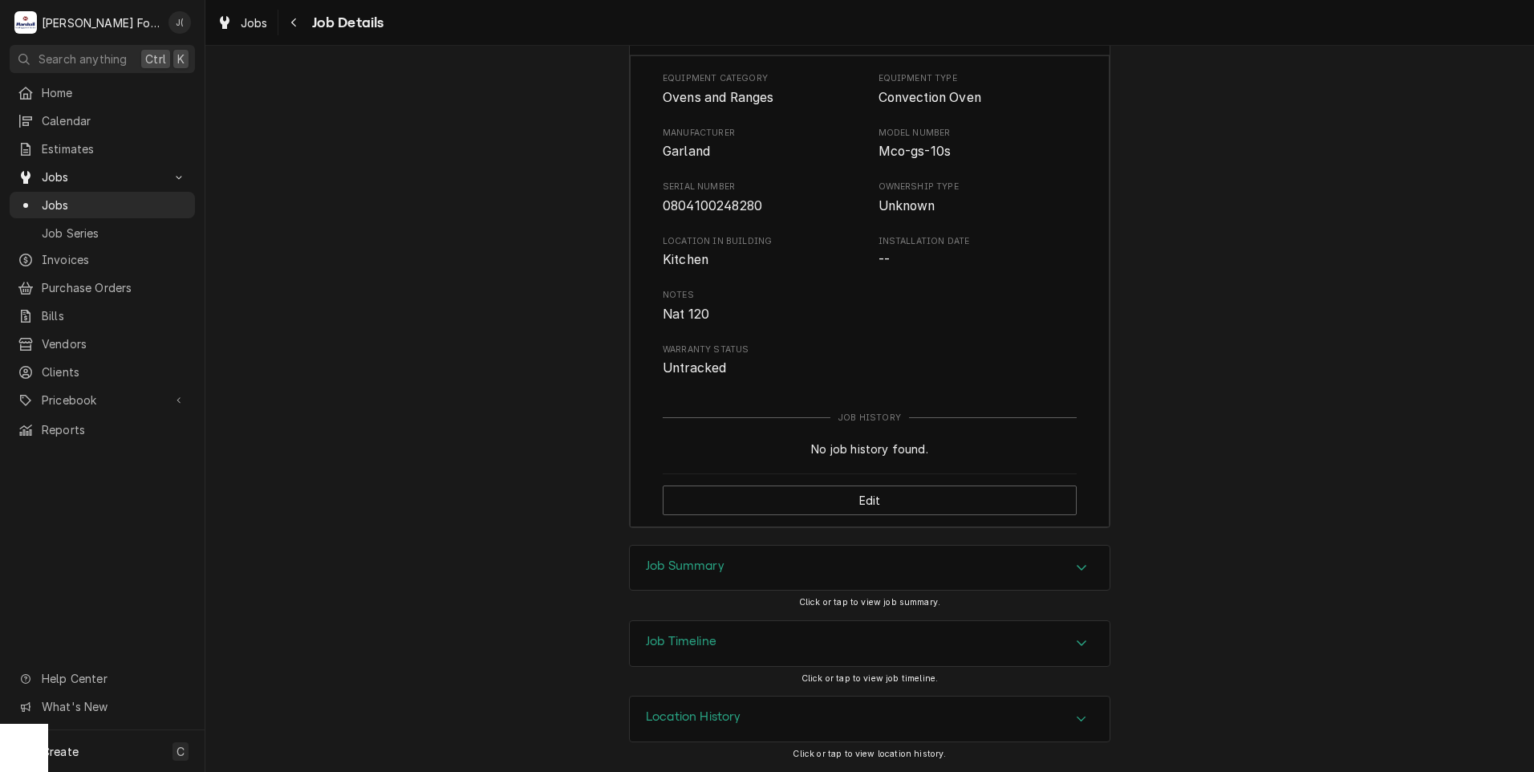
click at [691, 567] on h3 "Job Summary" at bounding box center [685, 565] width 79 height 15
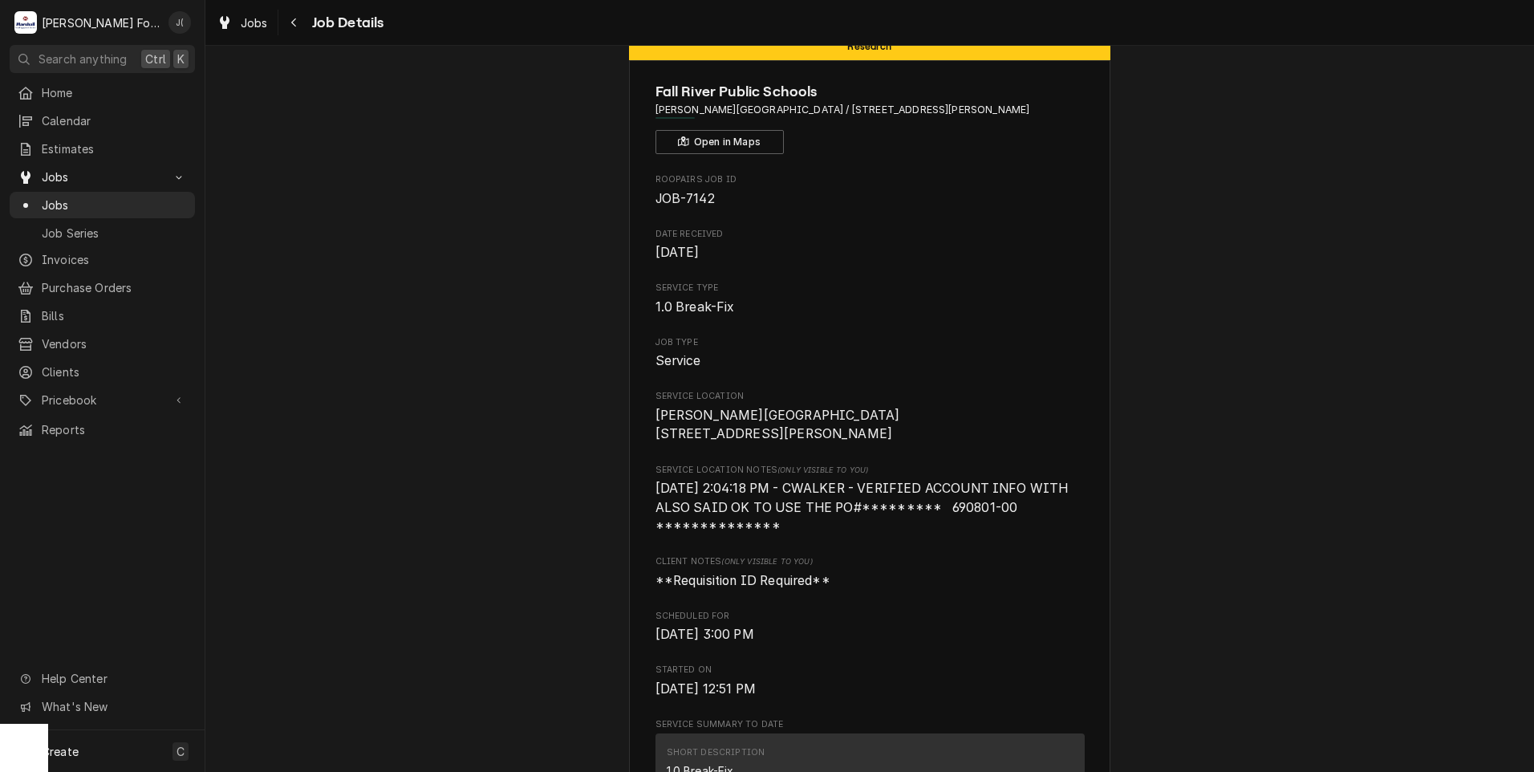
scroll to position [0, 0]
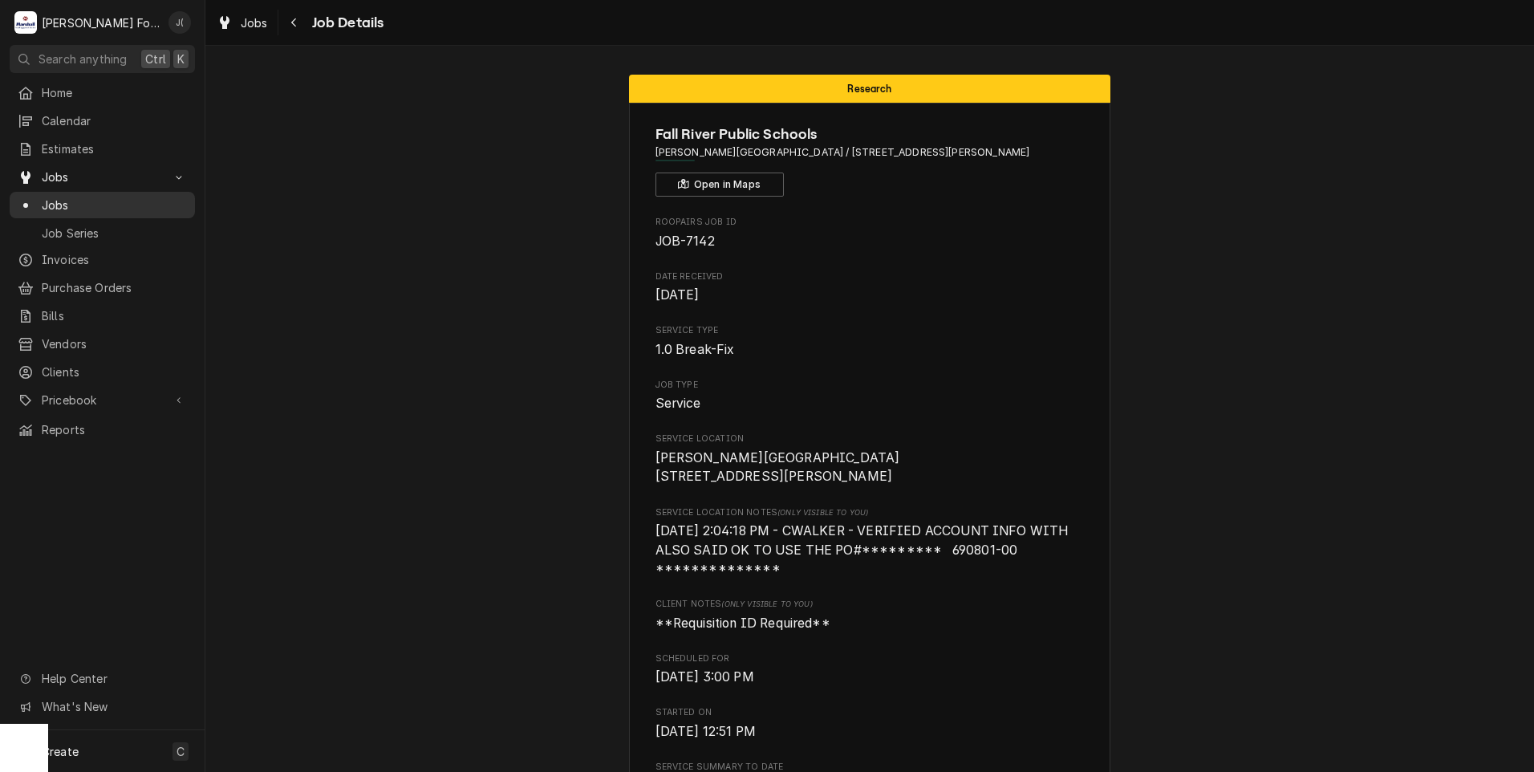
click at [36, 201] on div "Jobs" at bounding box center [102, 205] width 169 height 17
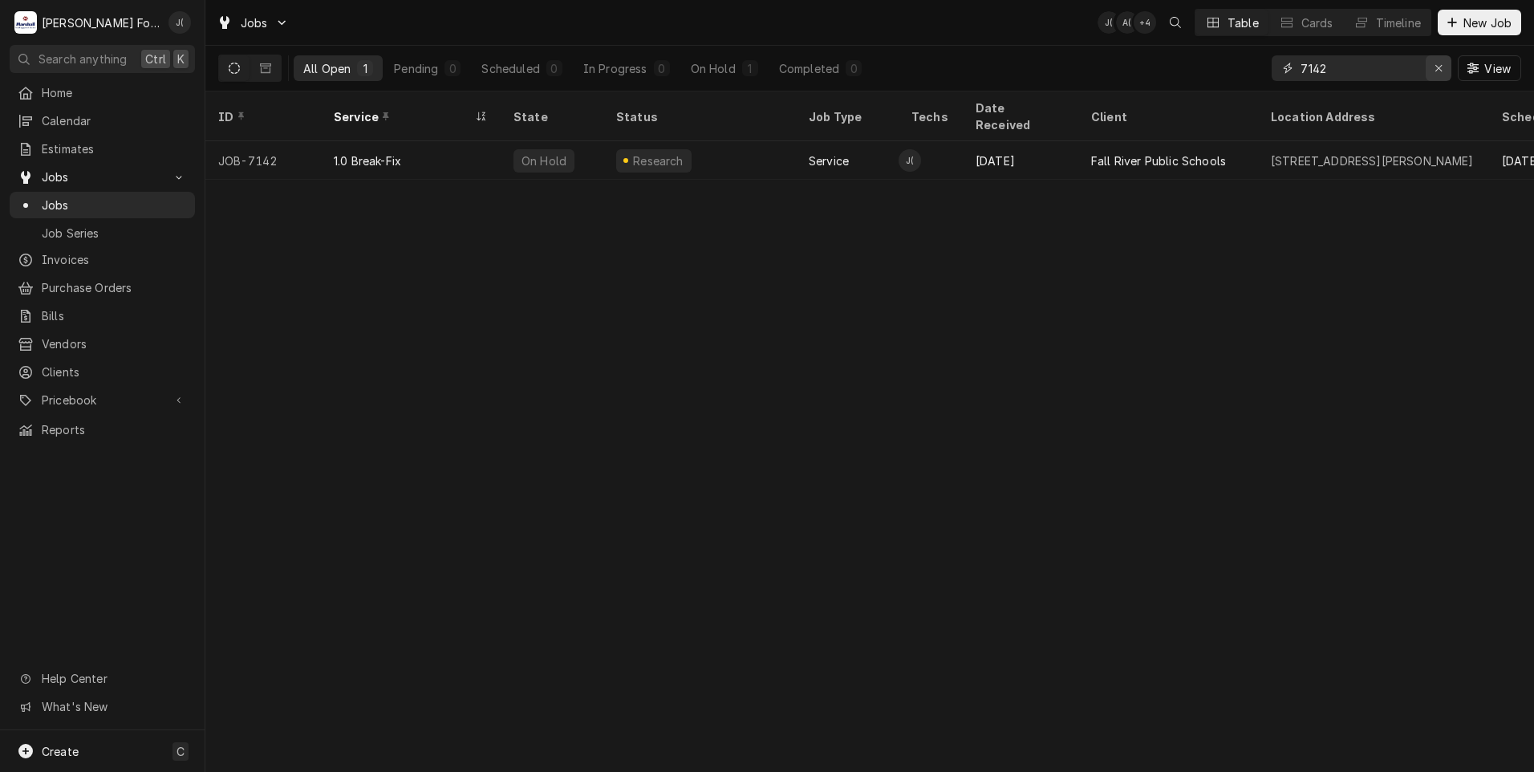
click at [1438, 71] on icon "Erase input" at bounding box center [1438, 68] width 9 height 11
